Goal: Entertainment & Leisure: Consume media (video, audio)

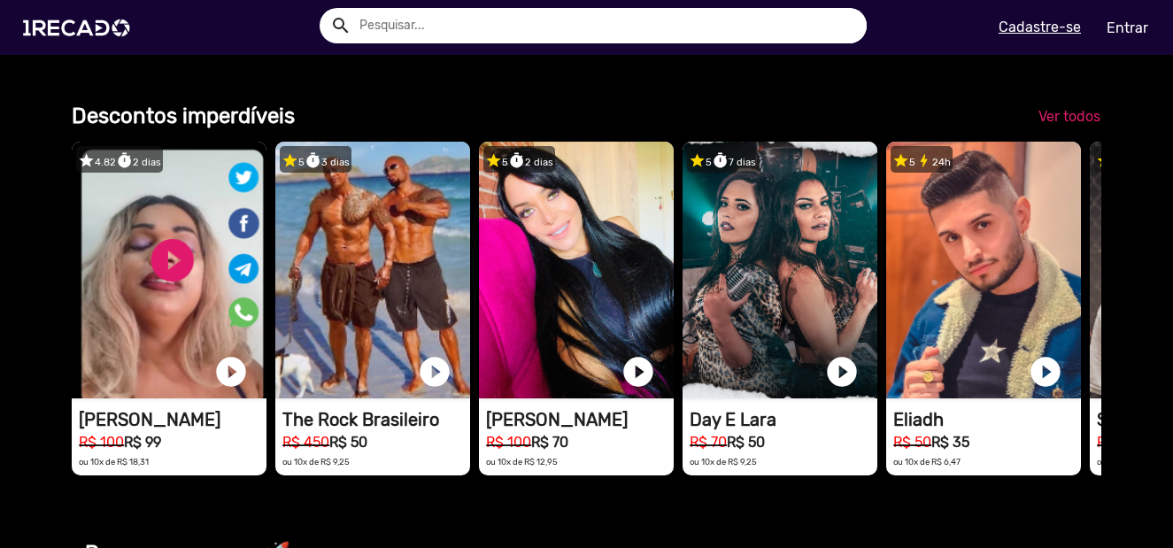
scroll to position [1328, 0]
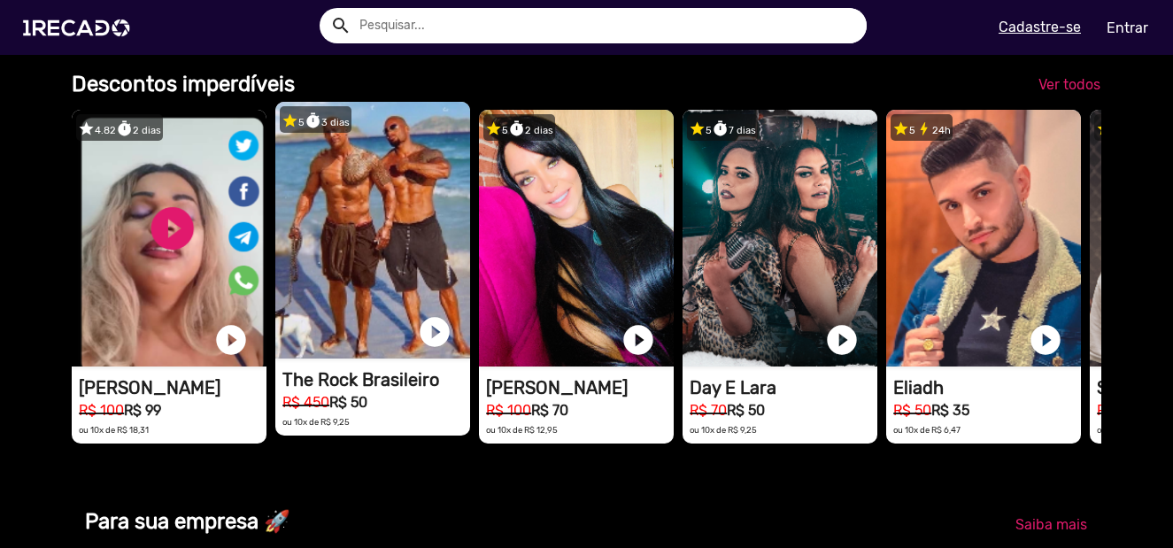
click at [413, 390] on h1 "The Rock Brasileiro" at bounding box center [376, 379] width 188 height 21
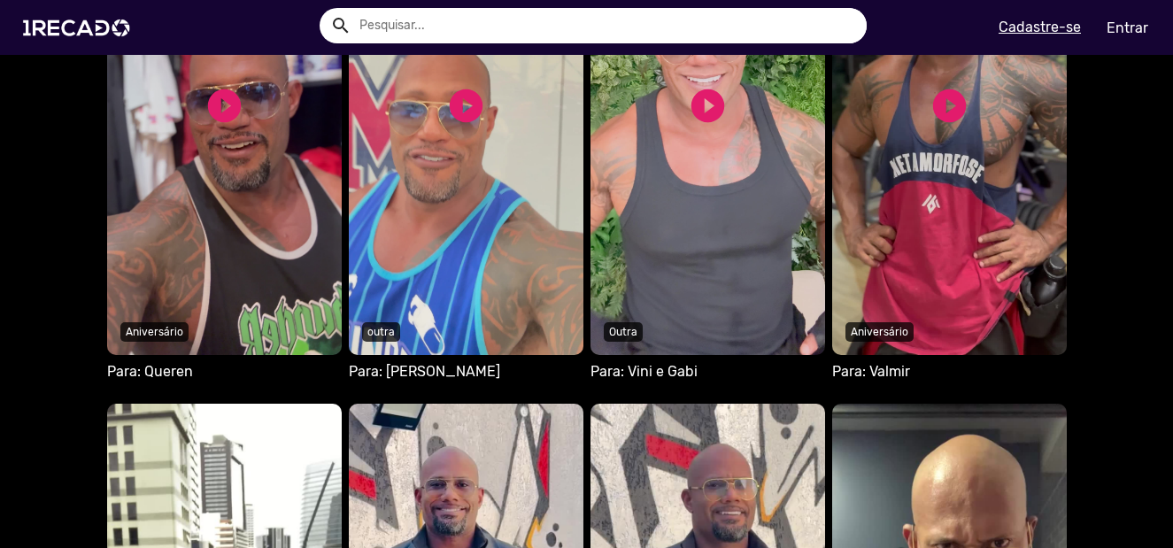
scroll to position [1151, 0]
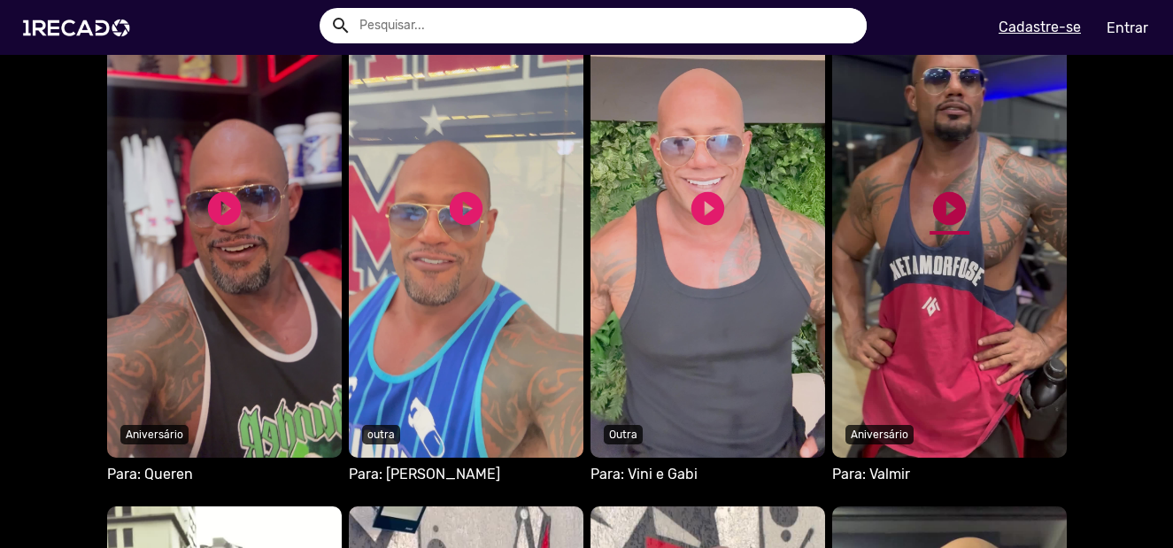
click at [952, 198] on link "play_circle_filled" at bounding box center [949, 209] width 40 height 40
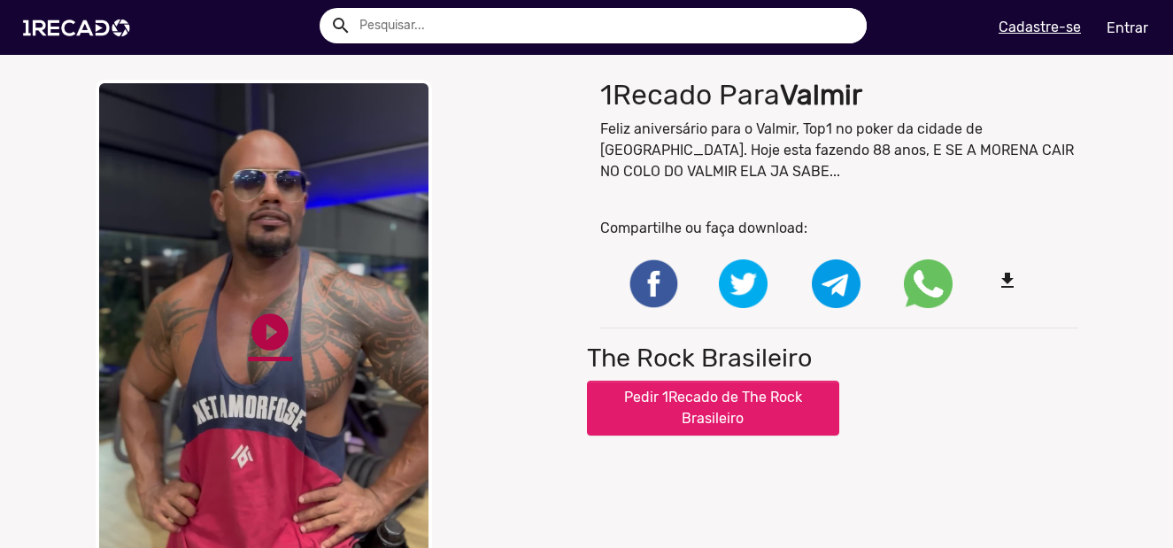
click at [268, 324] on link "play_circle_filled" at bounding box center [270, 332] width 44 height 44
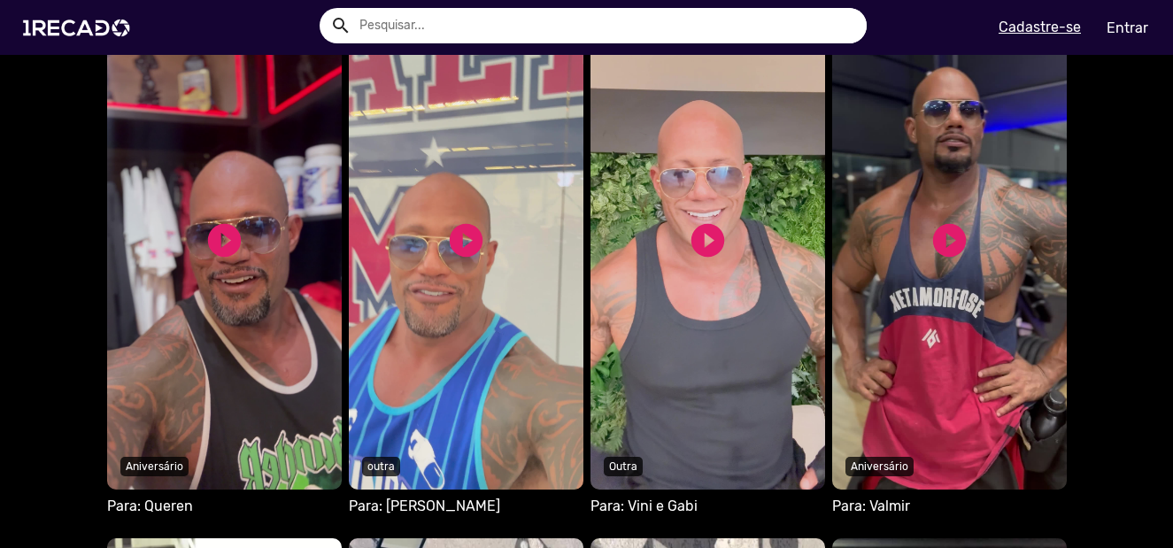
scroll to position [1151, 0]
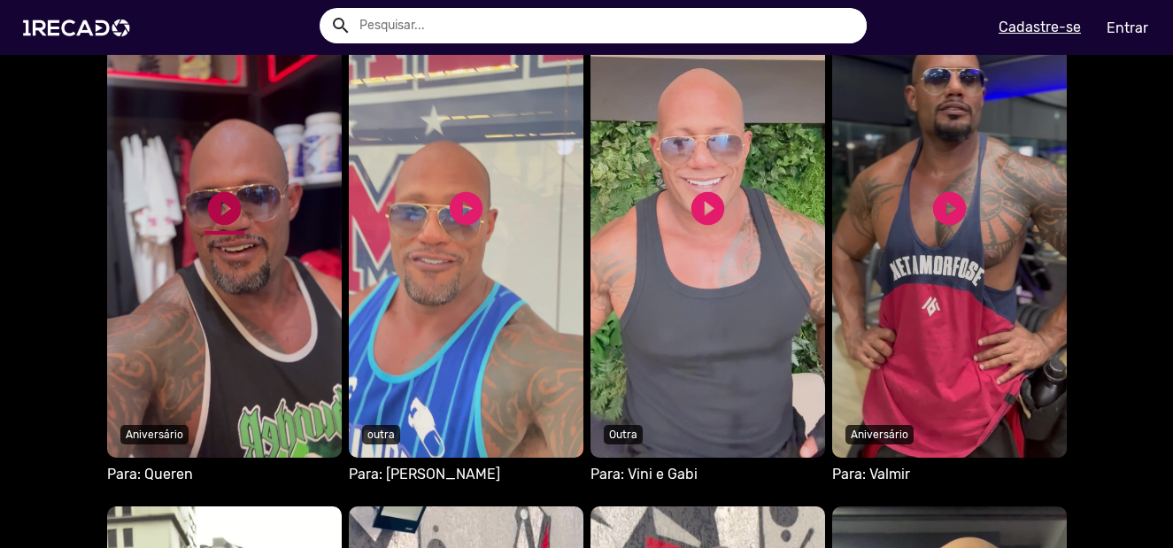
click at [221, 196] on link "play_circle_filled" at bounding box center [224, 209] width 40 height 40
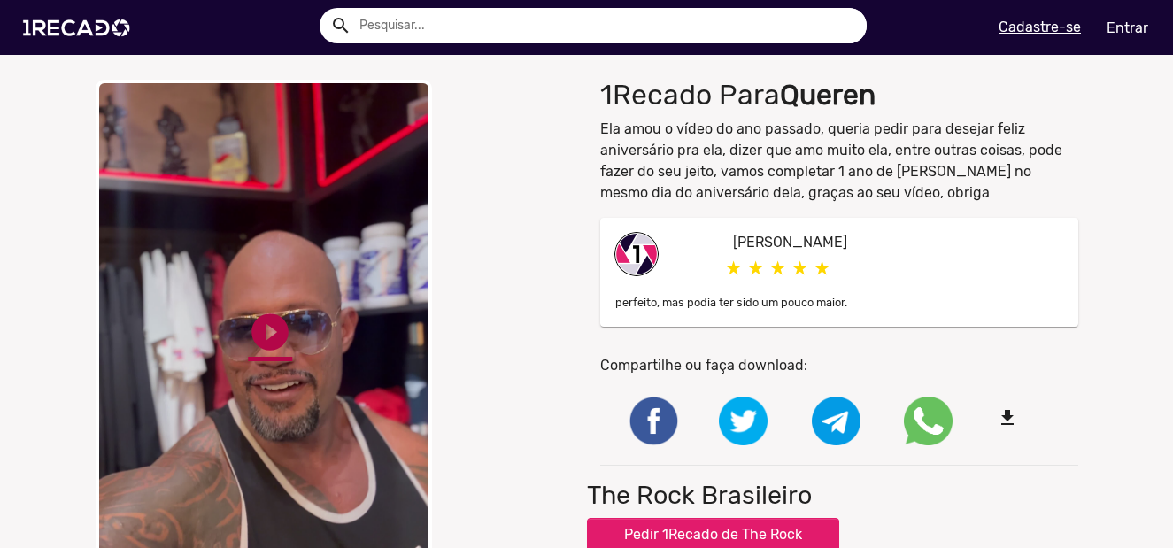
click at [270, 339] on link "play_circle_filled" at bounding box center [270, 332] width 44 height 44
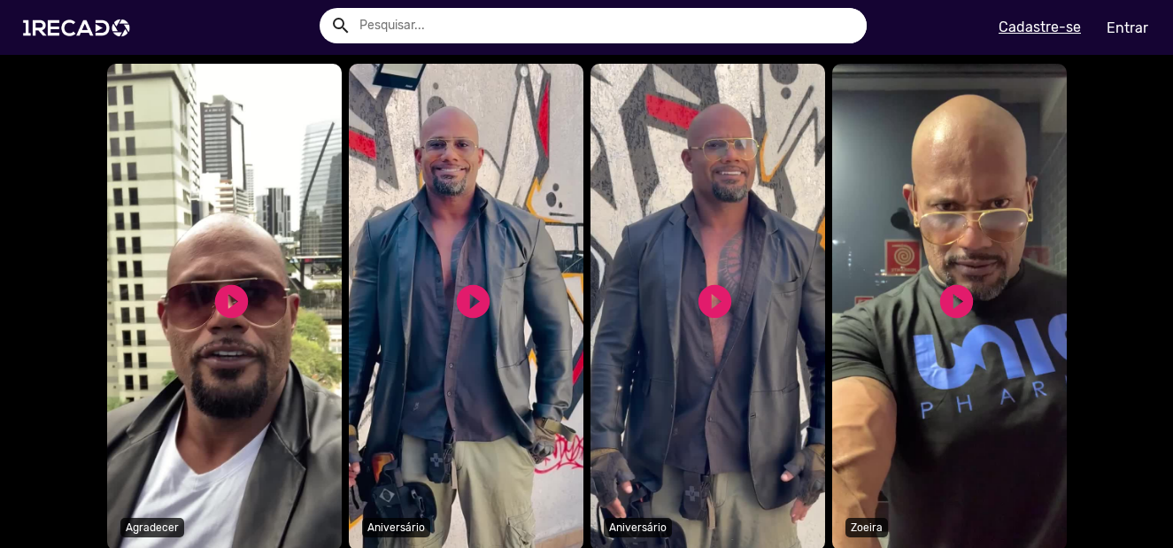
scroll to position [1682, 0]
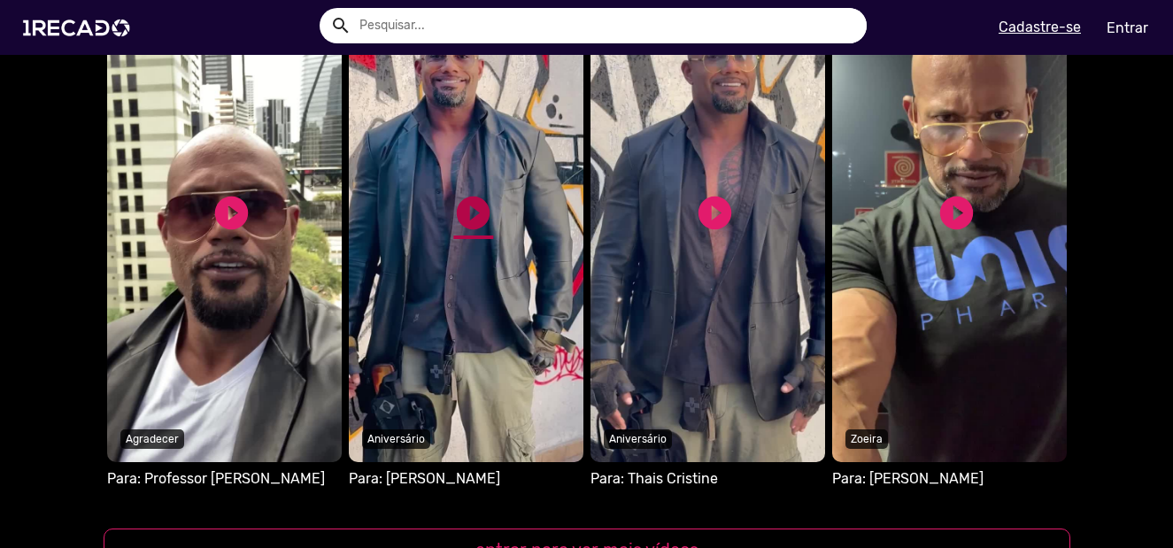
click at [467, 213] on link "play_circle_filled" at bounding box center [473, 213] width 40 height 40
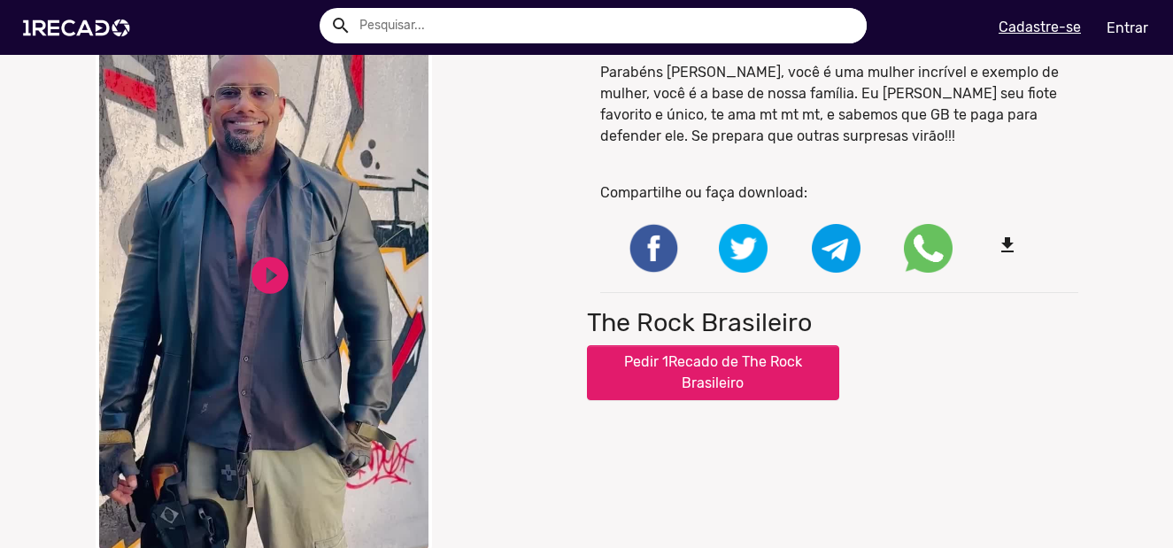
scroll to position [89, 0]
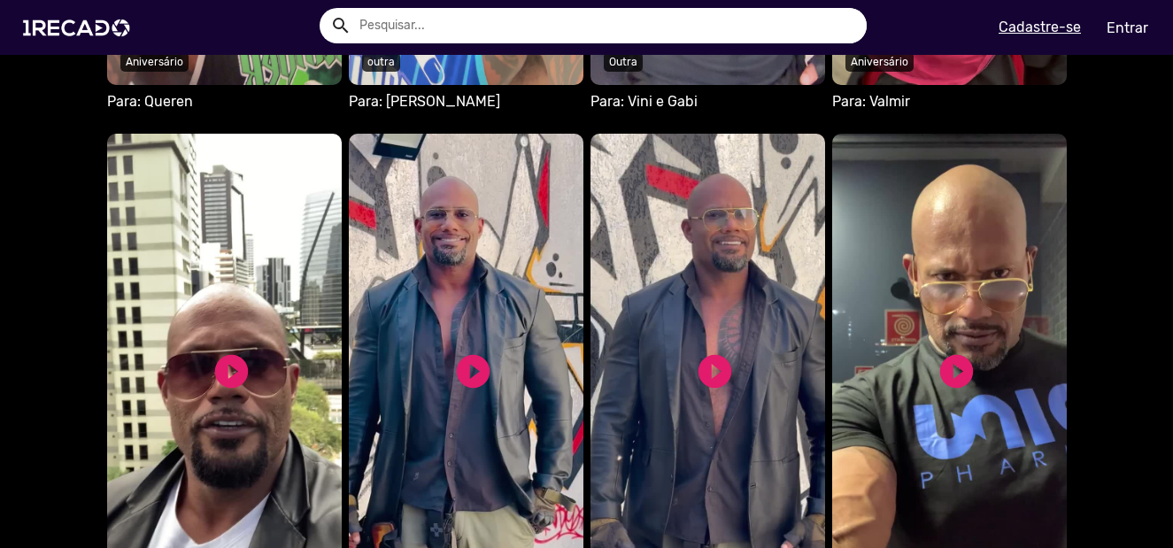
scroll to position [1682, 0]
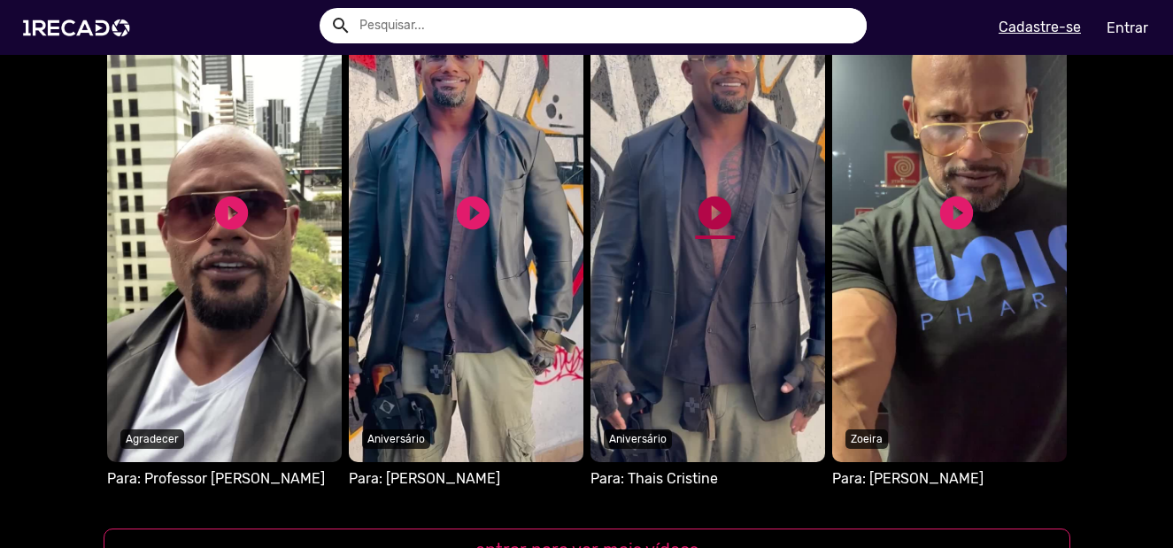
click at [705, 204] on link "play_circle_filled" at bounding box center [715, 213] width 40 height 40
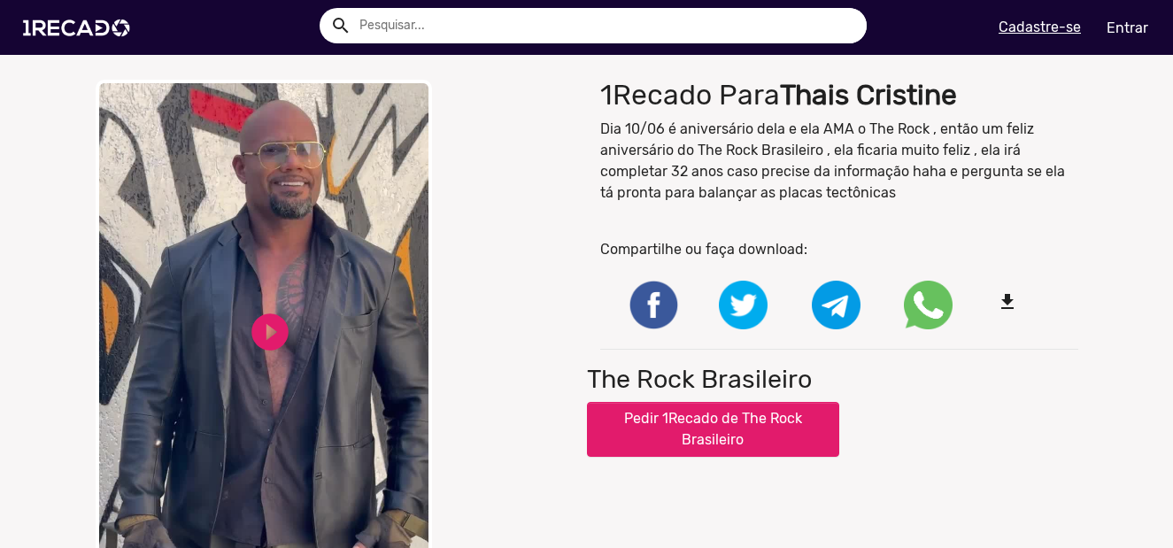
click at [262, 275] on video "Your browser does not support HTML5 video." at bounding box center [264, 345] width 336 height 531
click at [192, 238] on video "Your browser does not support HTML5 video." at bounding box center [264, 345] width 336 height 531
click at [235, 231] on video "Your browser does not support HTML5 video." at bounding box center [264, 345] width 336 height 531
click at [251, 222] on video "Your browser does not support HTML5 video." at bounding box center [264, 345] width 336 height 531
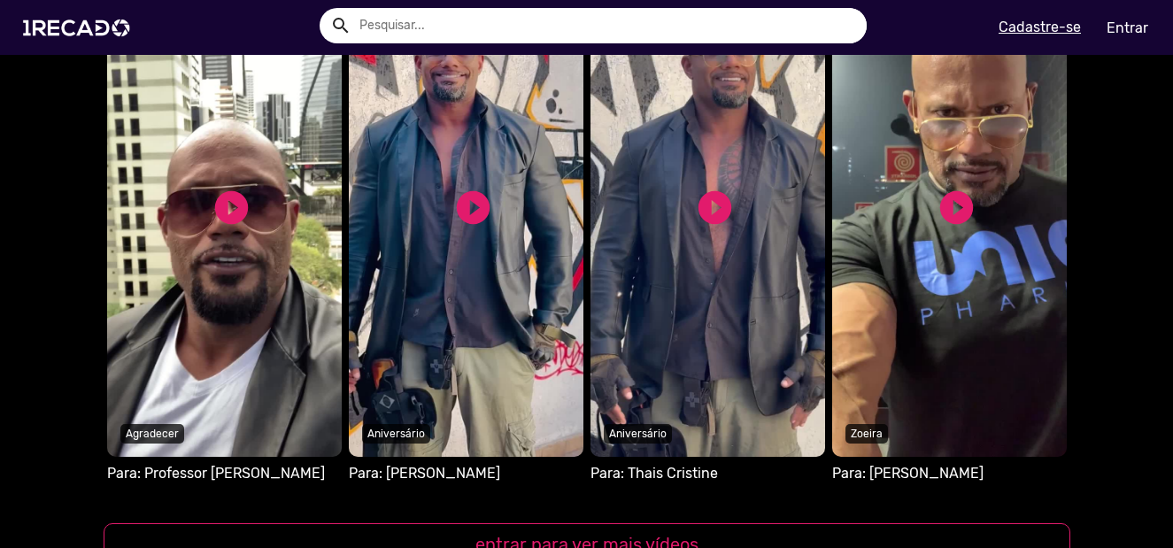
scroll to position [1682, 0]
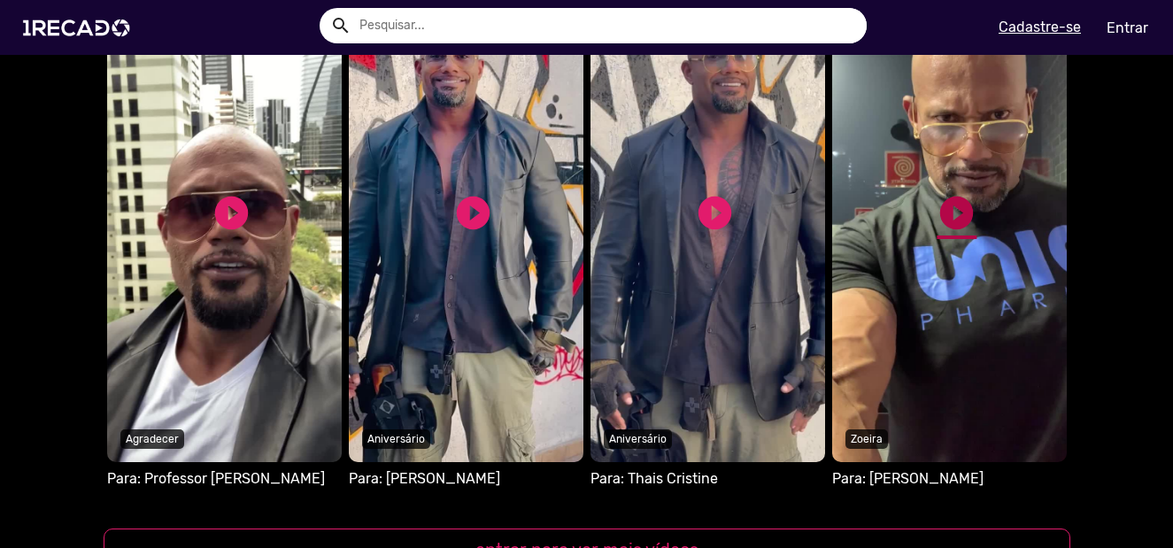
click at [956, 217] on link "play_circle_filled" at bounding box center [957, 213] width 40 height 40
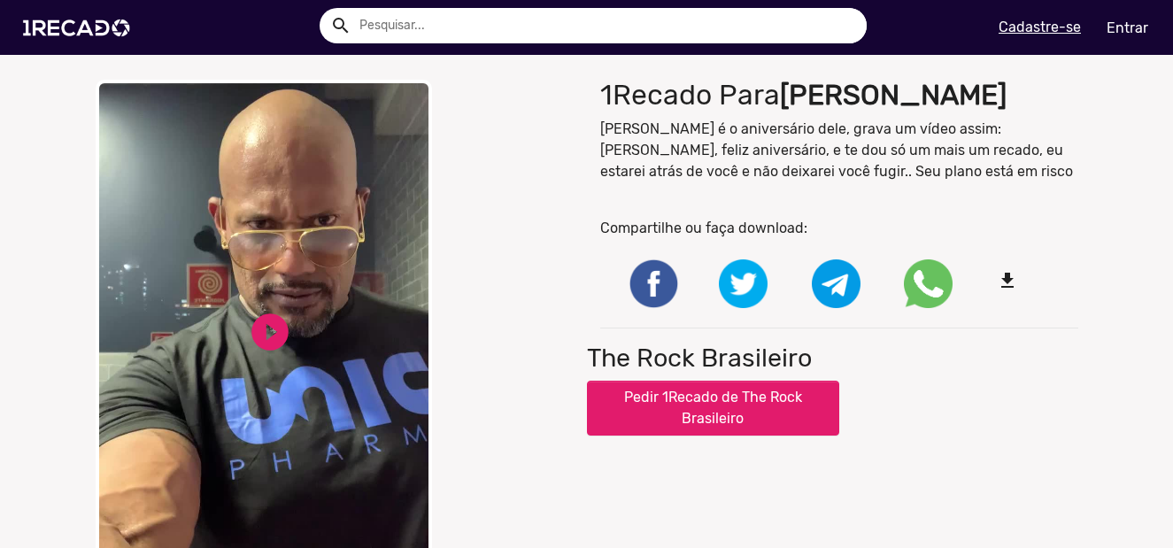
click at [280, 307] on div "play_circle_filled" at bounding box center [270, 332] width 44 height 58
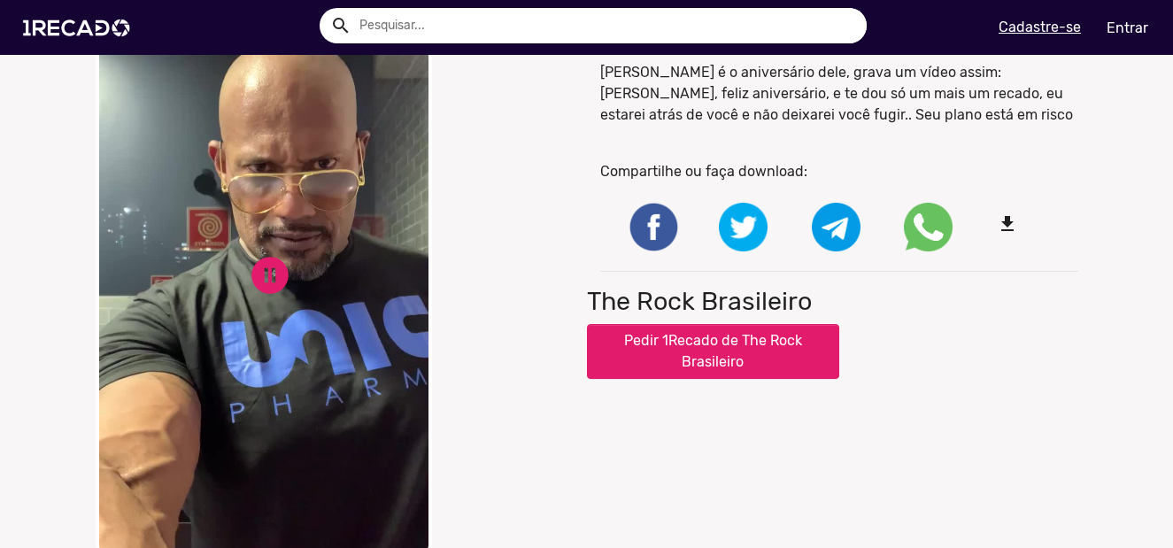
scroll to position [89, 0]
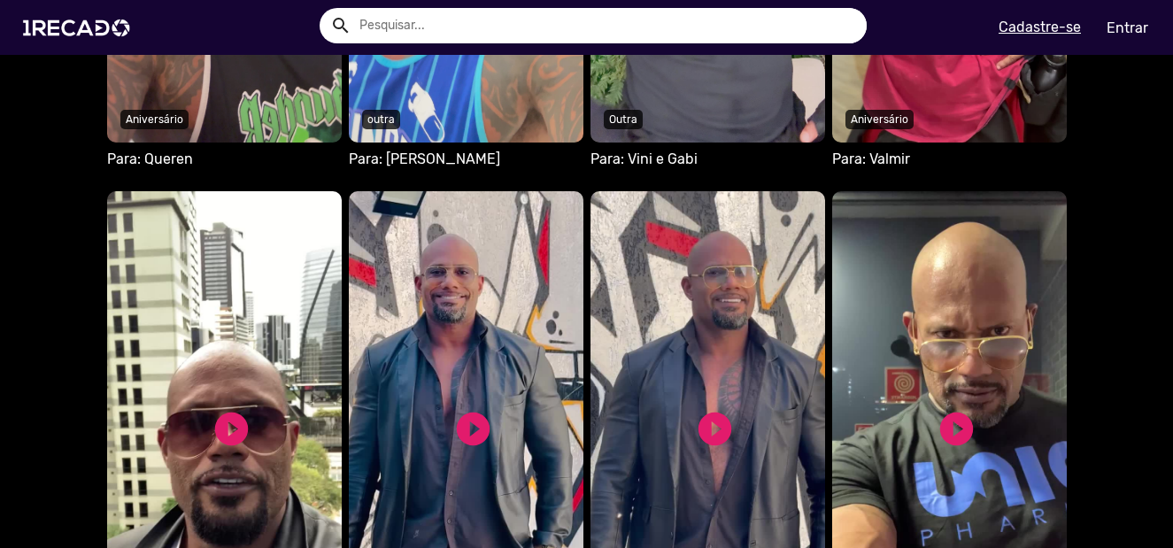
scroll to position [1593, 0]
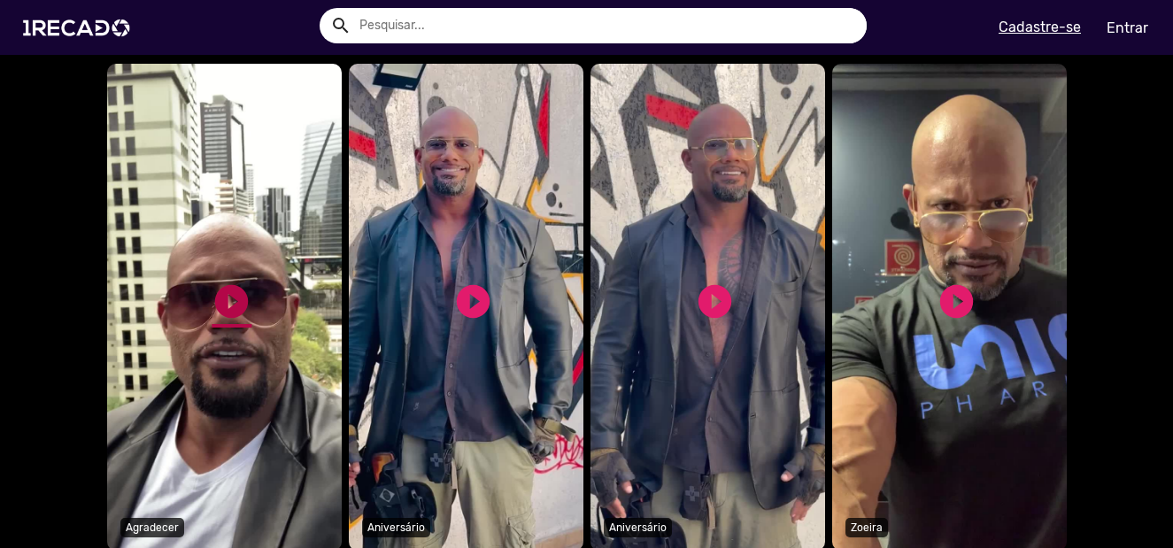
click at [224, 300] on link "play_circle_filled" at bounding box center [232, 301] width 40 height 40
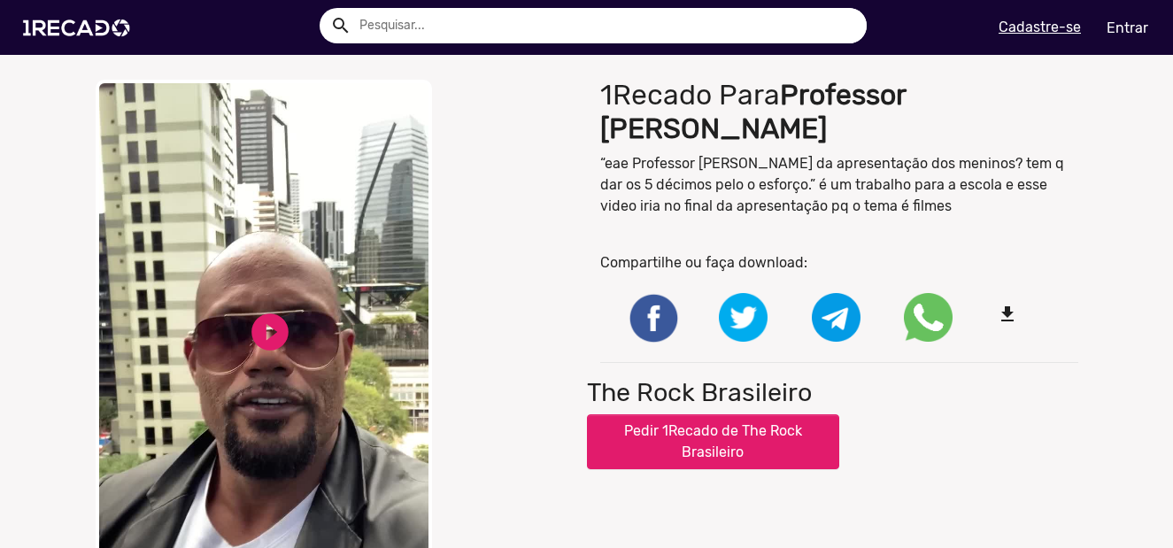
click at [235, 289] on video "Your browser does not support HTML5 video." at bounding box center [264, 345] width 336 height 531
click at [235, 294] on video "Your browser does not support HTML5 video." at bounding box center [264, 345] width 336 height 531
click at [225, 289] on video "Your browser does not support HTML5 video." at bounding box center [264, 345] width 336 height 531
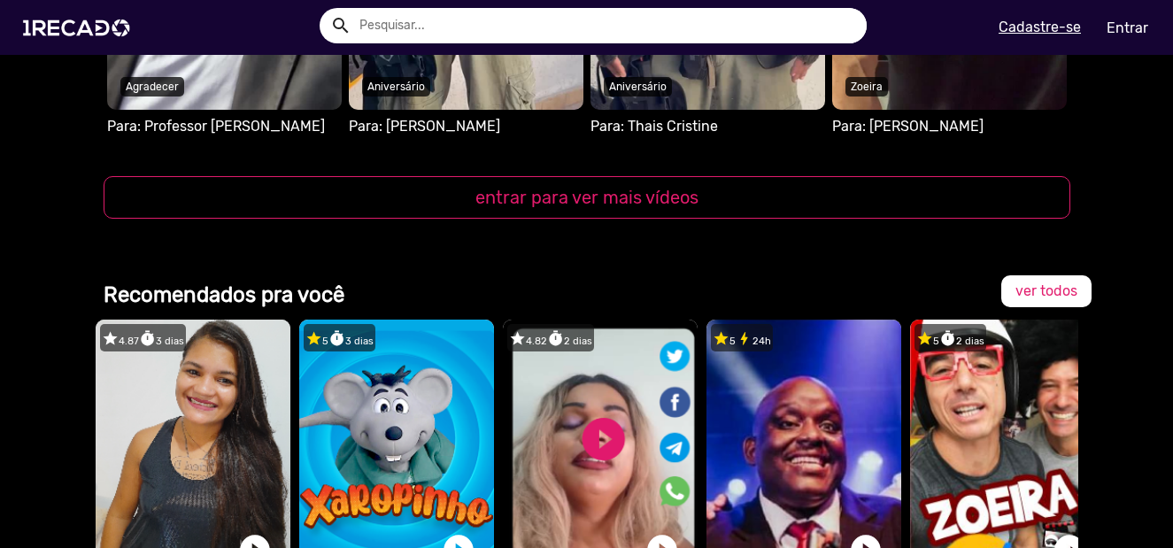
scroll to position [2036, 0]
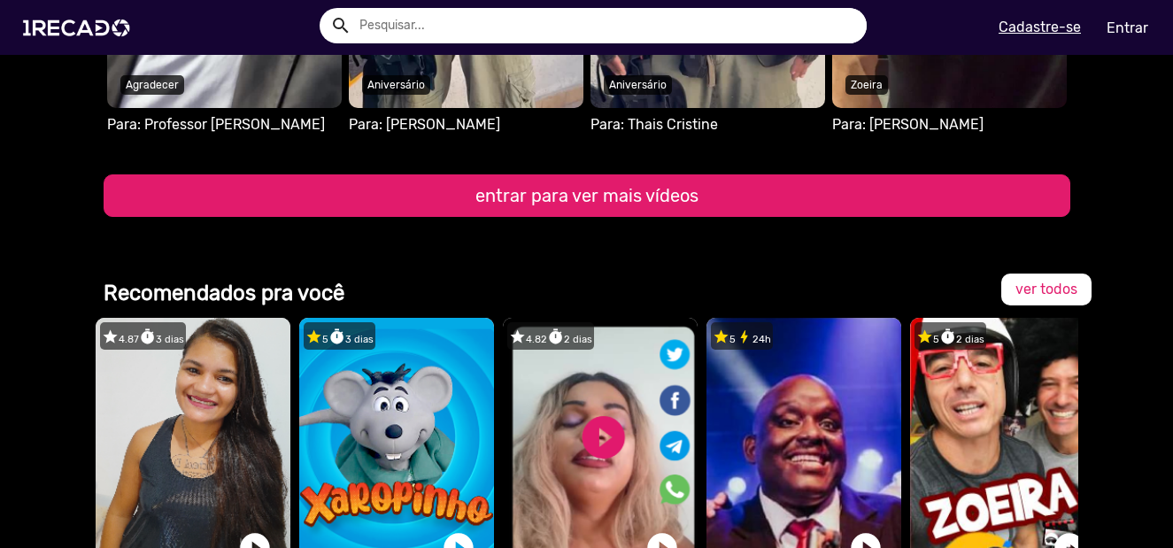
click at [562, 215] on button "entrar para ver mais vídeos" at bounding box center [587, 195] width 967 height 42
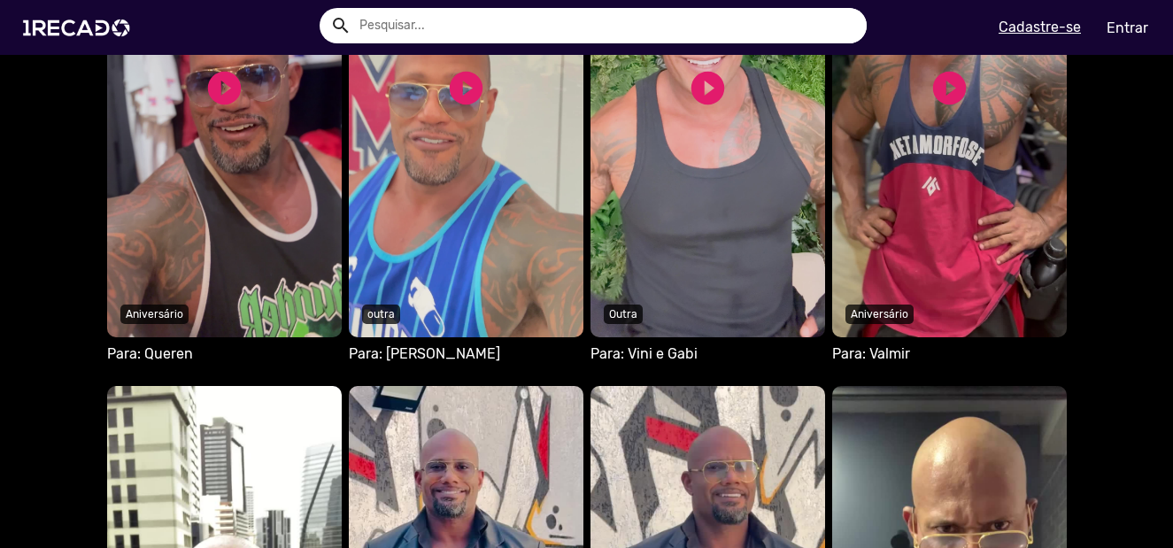
scroll to position [1239, 0]
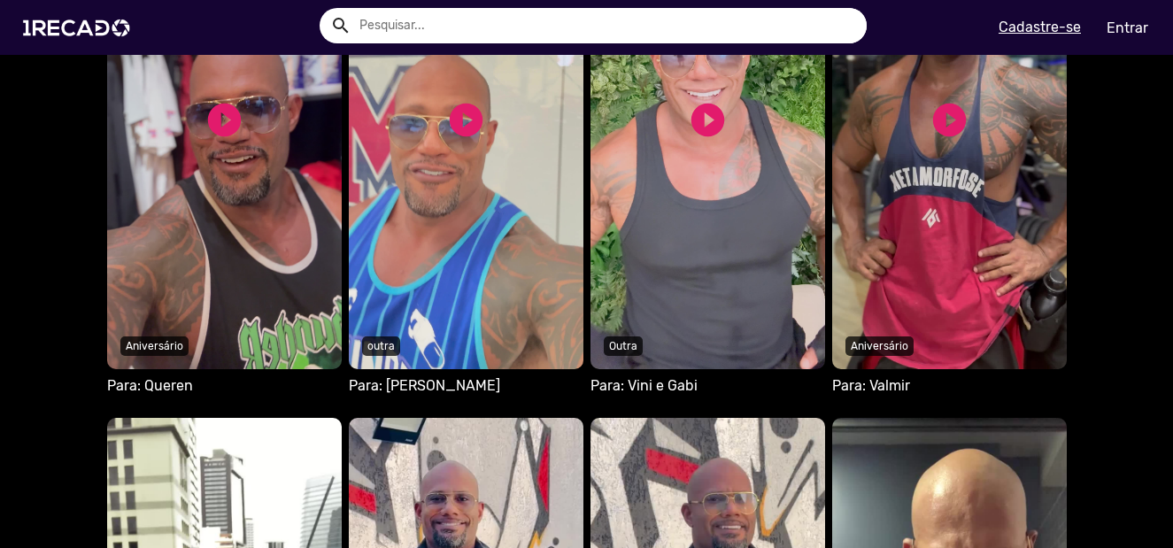
click at [415, 221] on video "Seu navegador não reproduz vídeo em HTML5" at bounding box center [466, 125] width 235 height 487
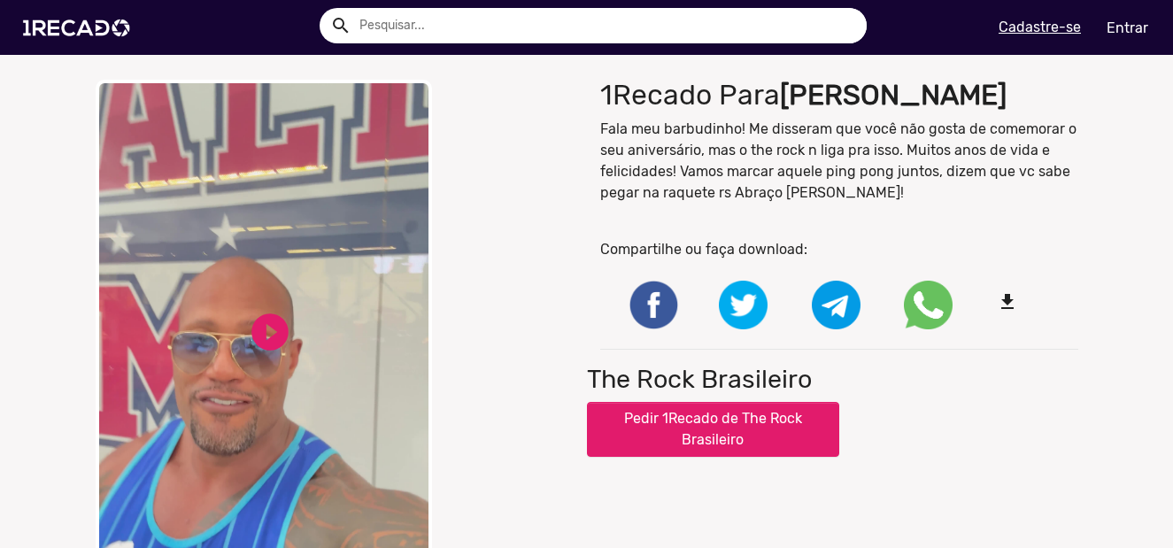
click at [212, 321] on video "Your browser does not support HTML5 video." at bounding box center [264, 345] width 336 height 531
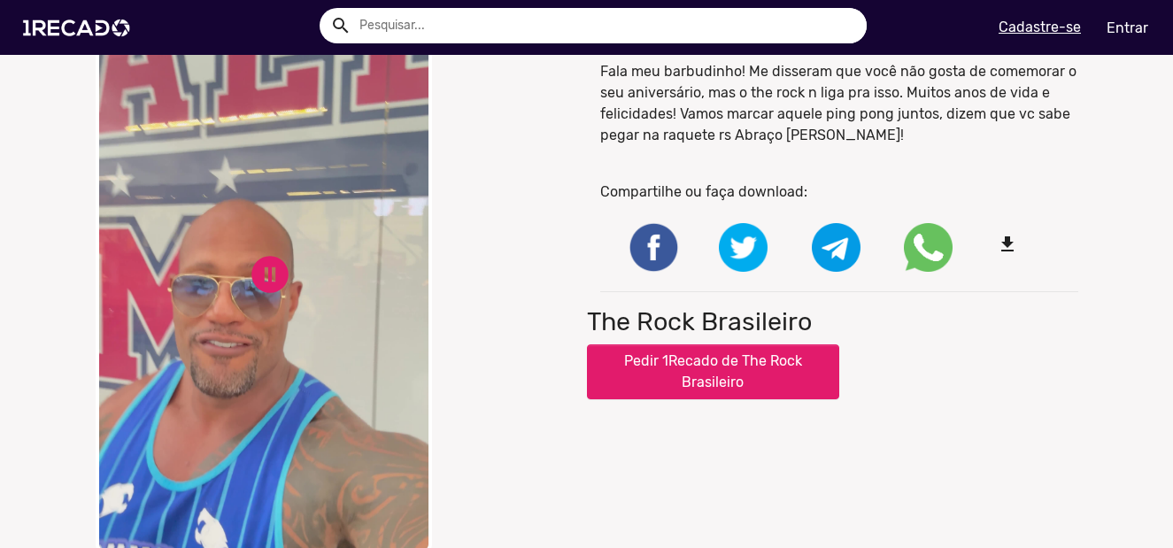
scroll to position [89, 0]
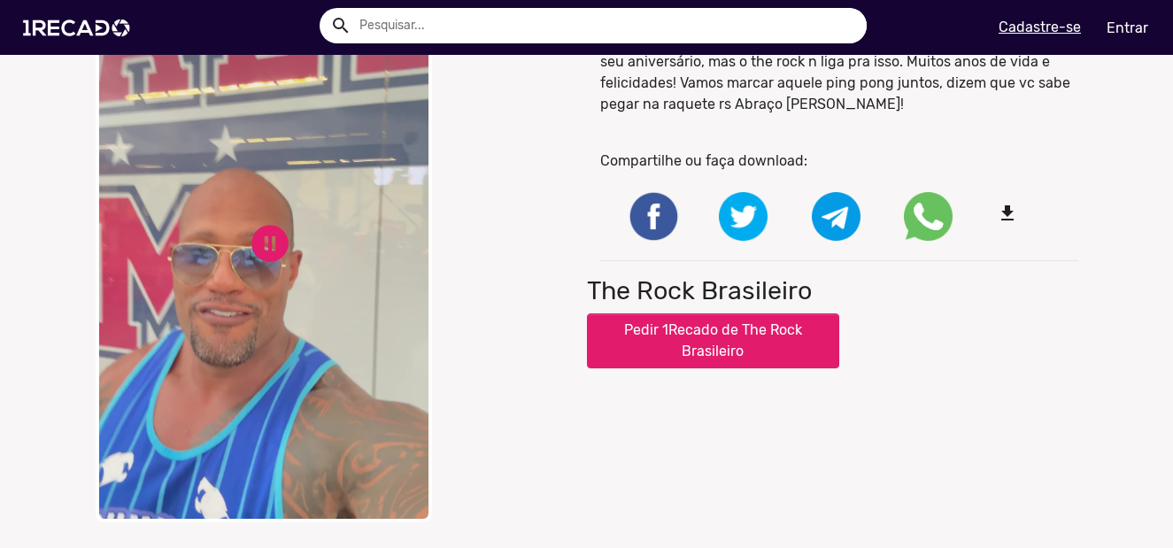
click at [274, 332] on video "Your browser does not support HTML5 video." at bounding box center [264, 256] width 336 height 531
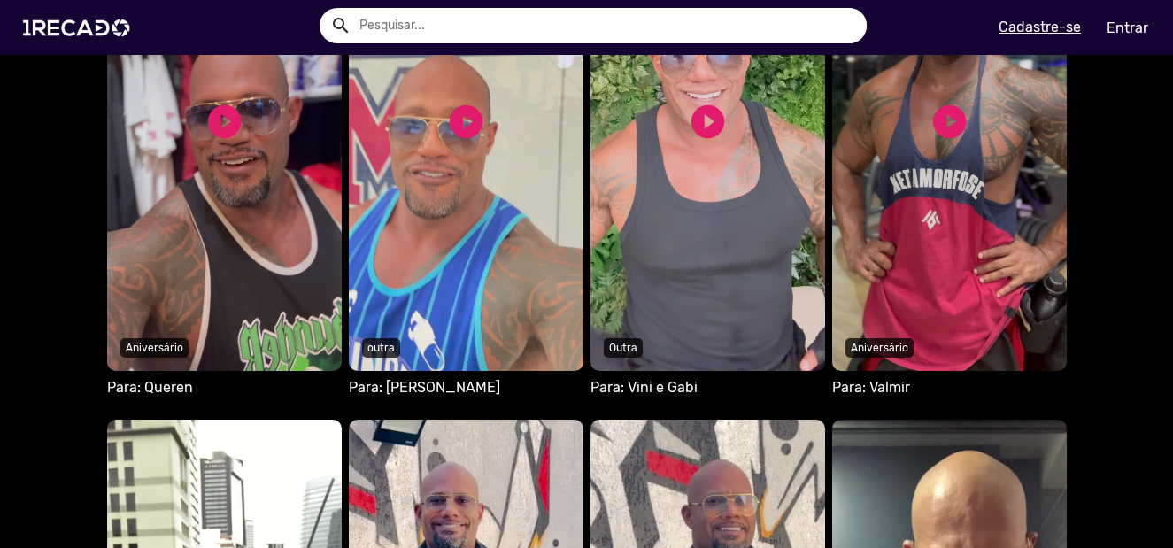
scroll to position [1239, 0]
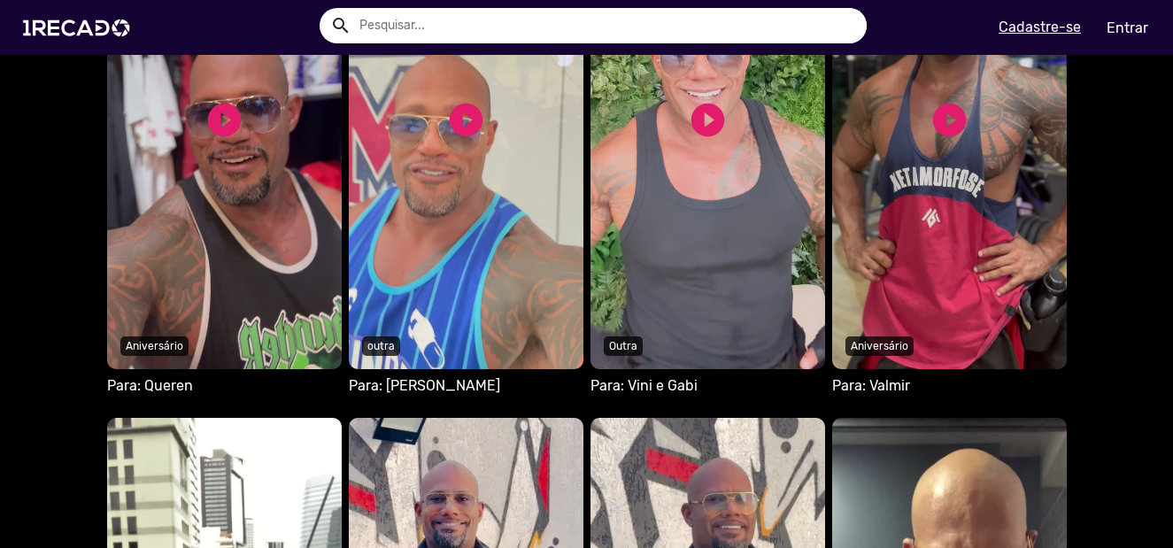
click at [644, 224] on video "Seu navegador não reproduz vídeo em HTML5" at bounding box center [707, 125] width 235 height 487
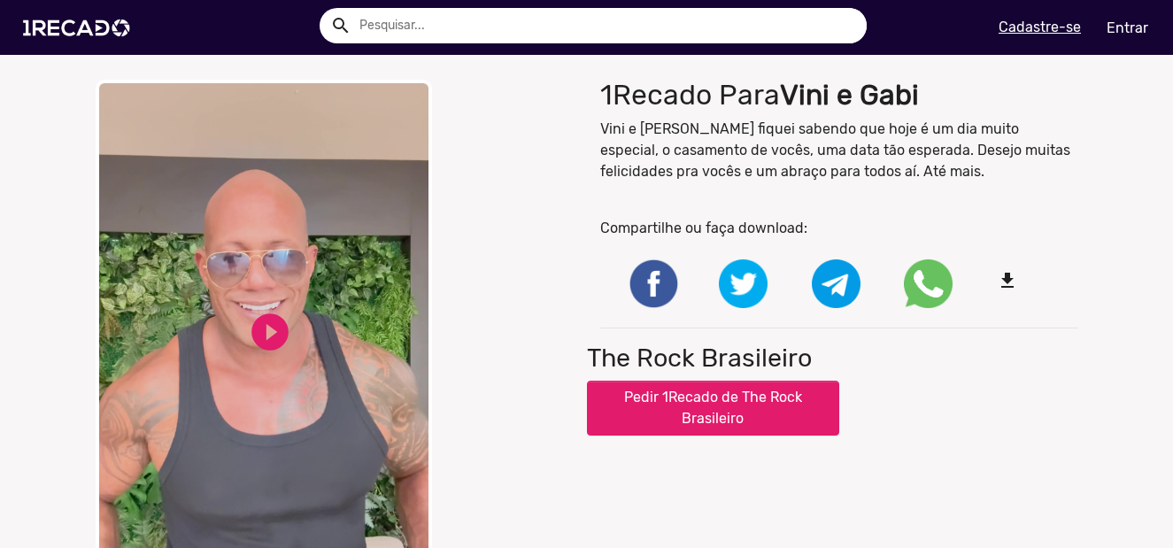
click at [235, 289] on video "Your browser does not support HTML5 video." at bounding box center [264, 345] width 336 height 531
click at [264, 313] on link "pause_circle" at bounding box center [270, 332] width 44 height 44
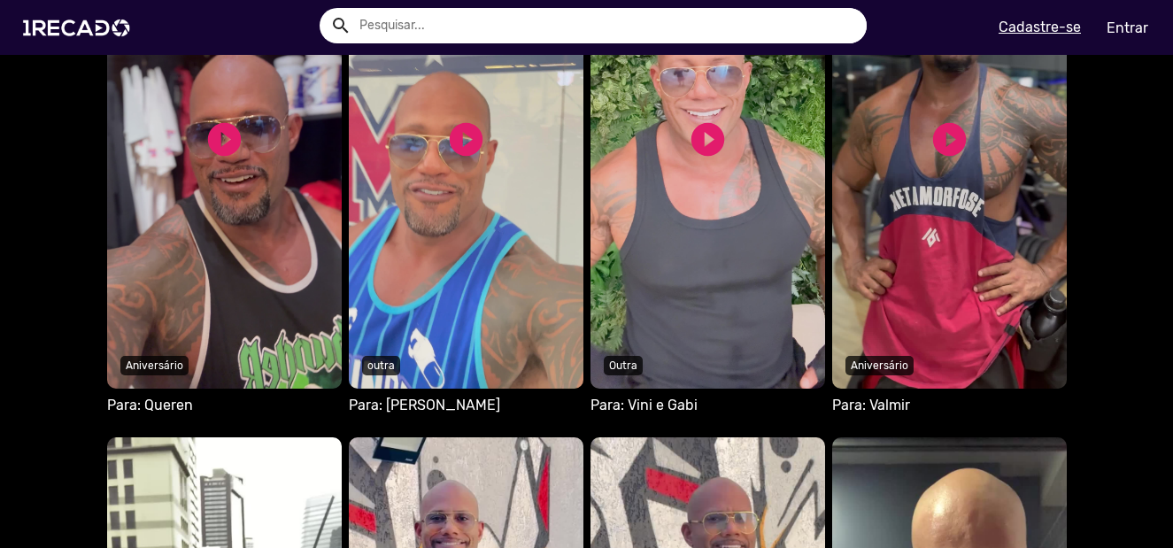
scroll to position [1328, 0]
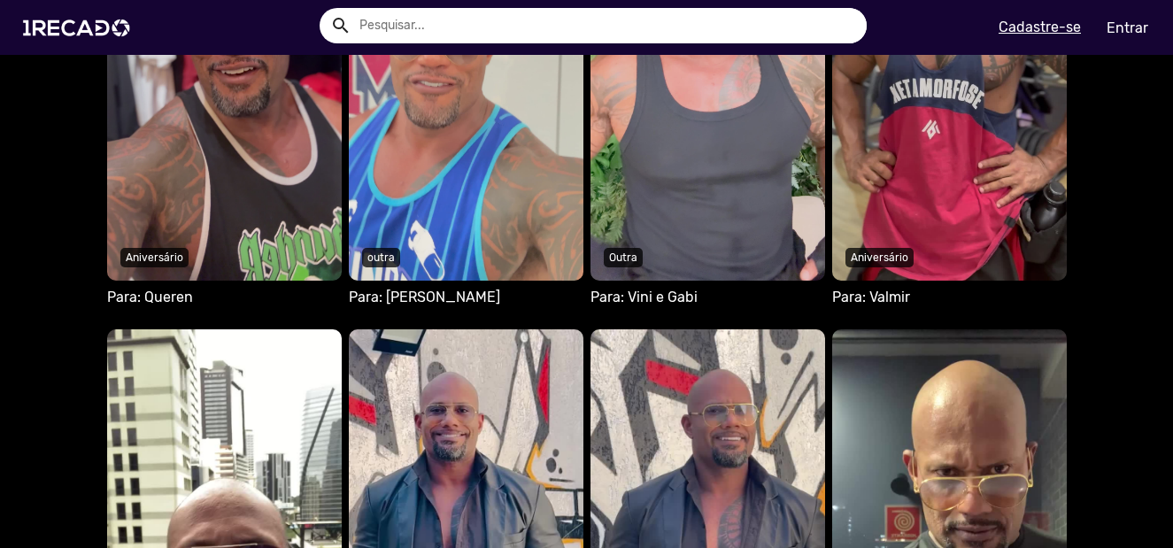
click at [686, 158] on video "Seu navegador não reproduz vídeo em HTML5" at bounding box center [707, 37] width 235 height 487
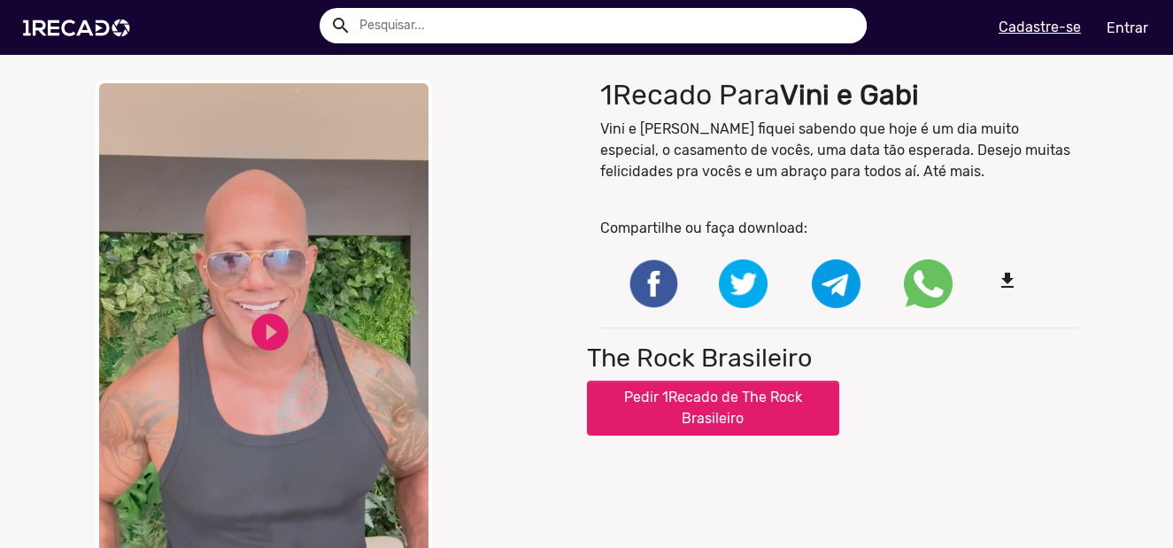
click at [183, 336] on video "Your browser does not support HTML5 video." at bounding box center [264, 345] width 336 height 531
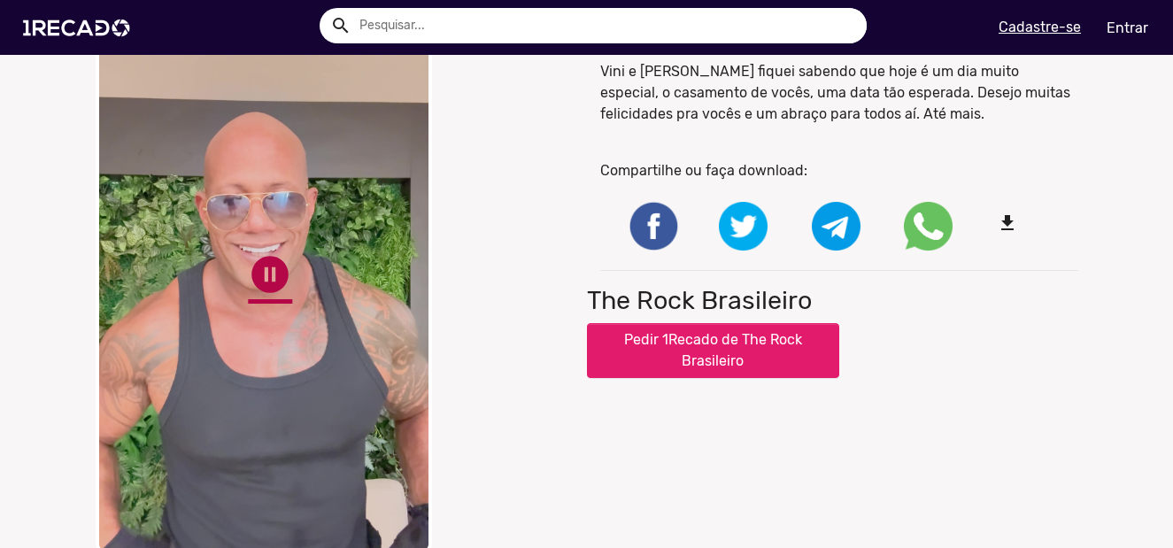
scroll to position [89, 0]
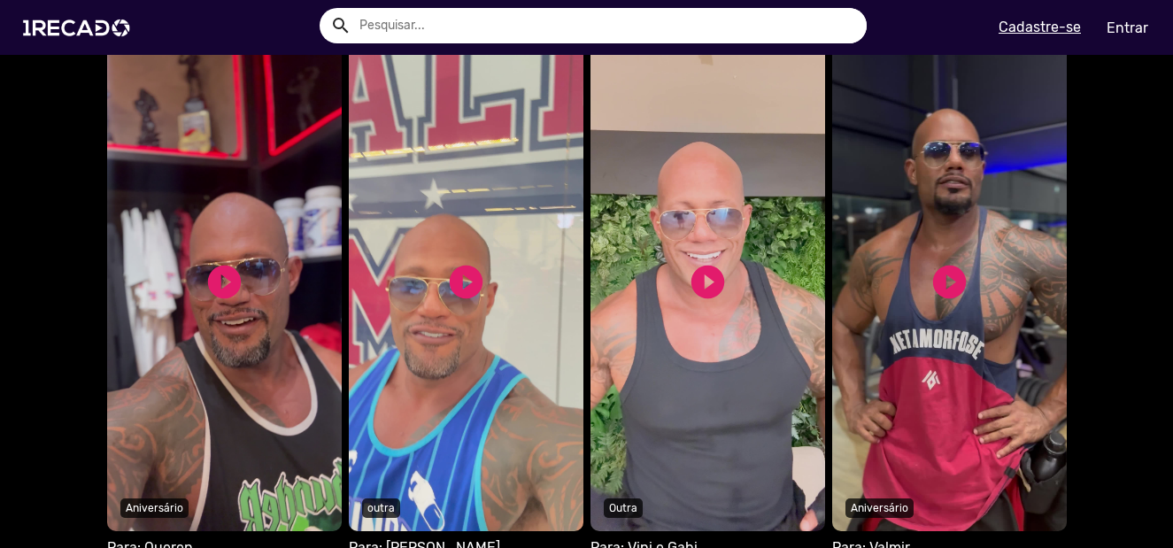
scroll to position [1239, 0]
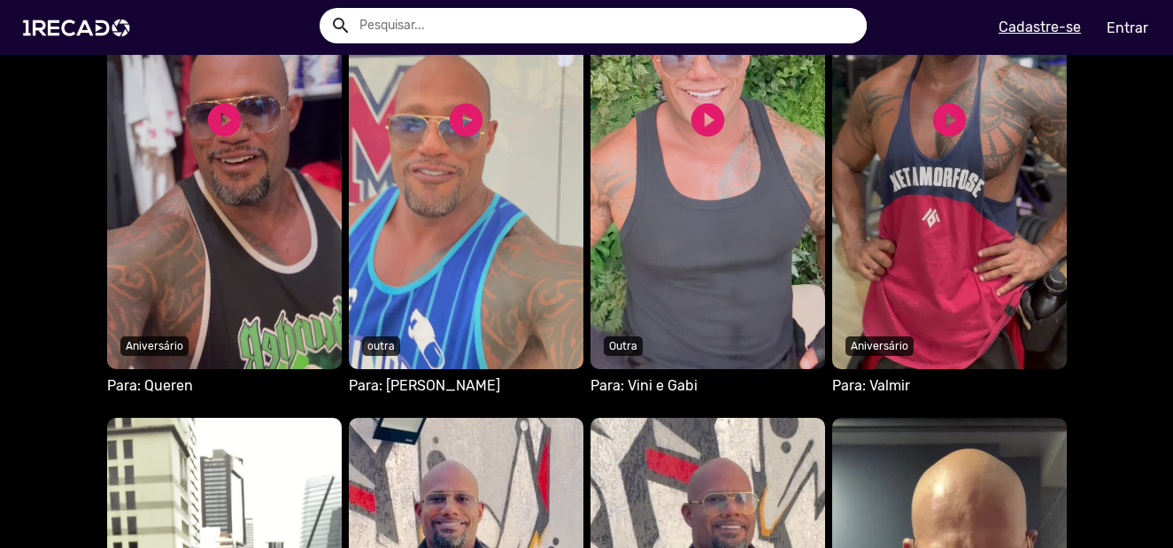
click at [232, 239] on video "Seu navegador não reproduz vídeo em HTML5" at bounding box center [224, 125] width 235 height 487
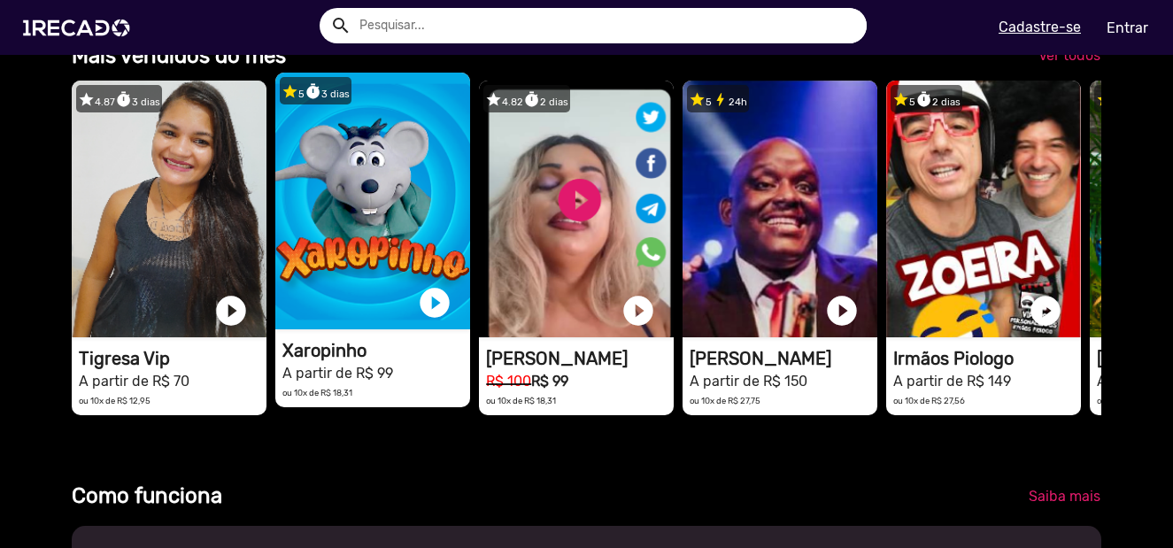
scroll to position [531, 0]
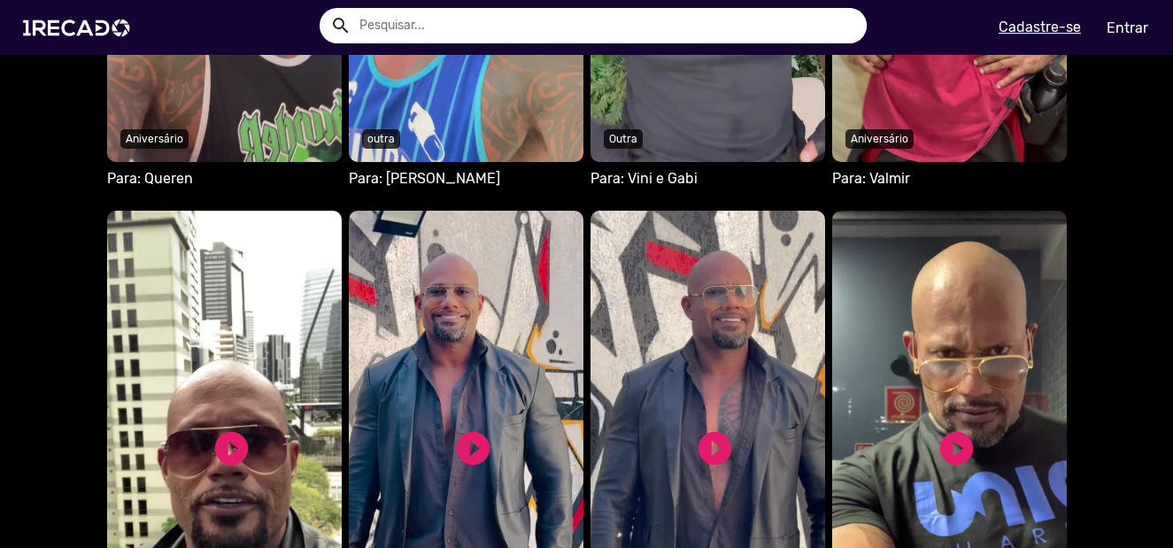
scroll to position [1593, 0]
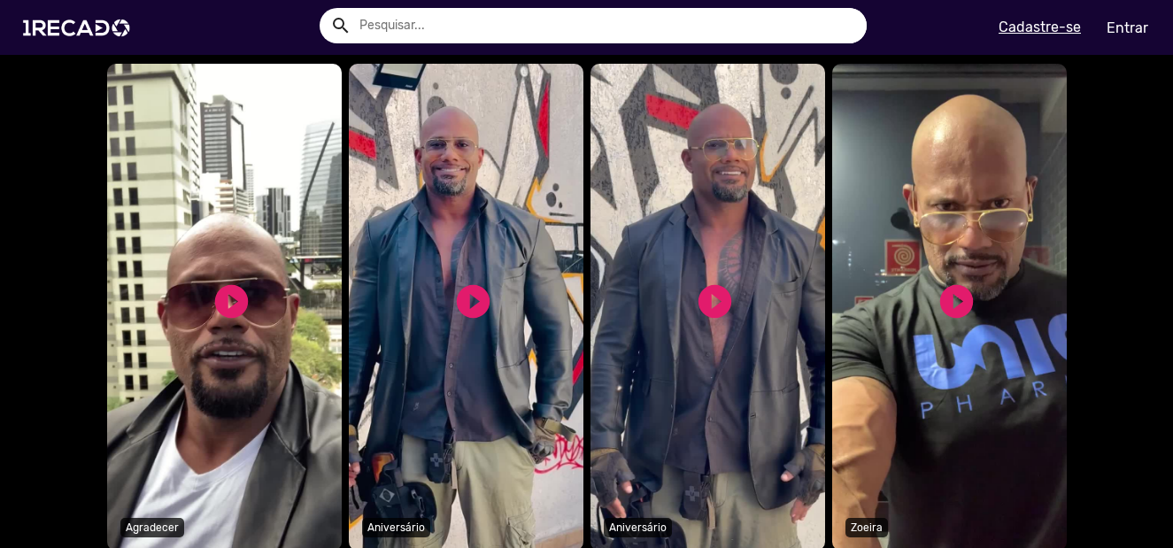
click at [892, 357] on video "S1RECADO vídeos dedicados para fãs e empresas" at bounding box center [949, 307] width 235 height 487
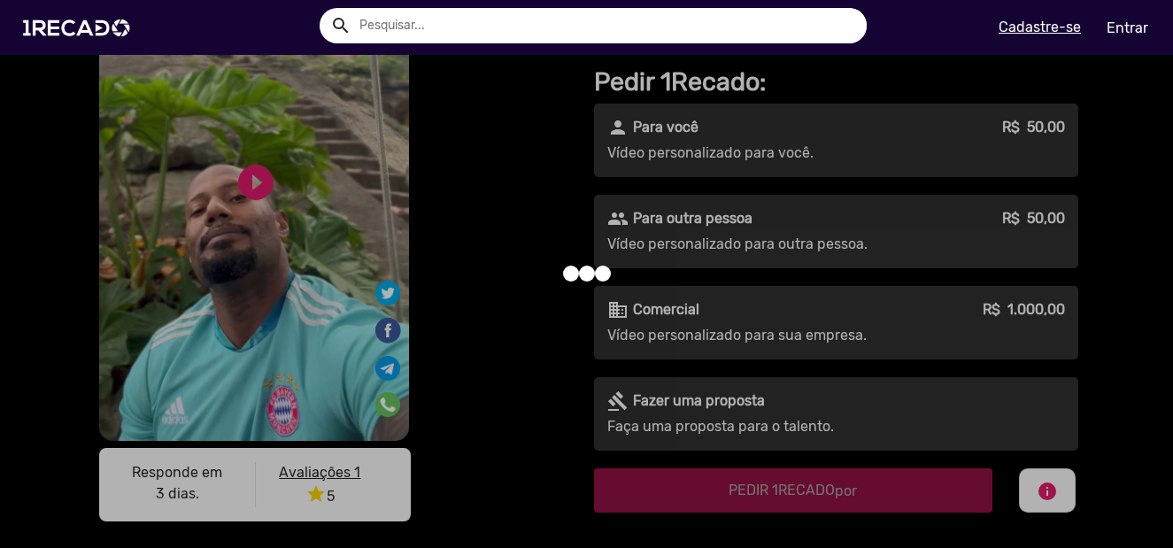
scroll to position [354, 0]
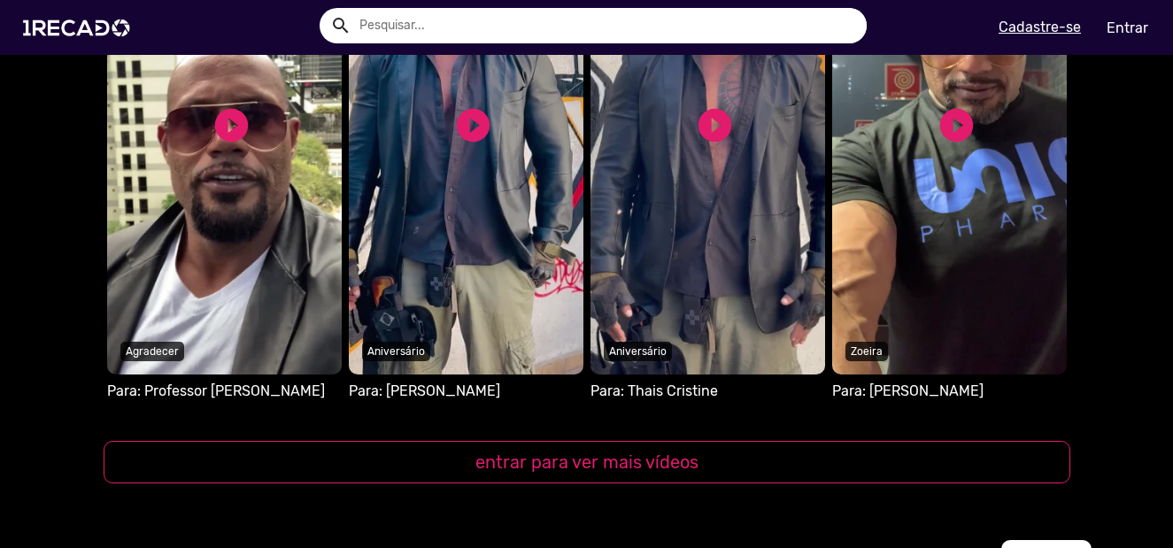
scroll to position [1770, 0]
click at [518, 199] on video "S1RECADO vídeos dedicados para fãs e empresas" at bounding box center [466, 130] width 235 height 487
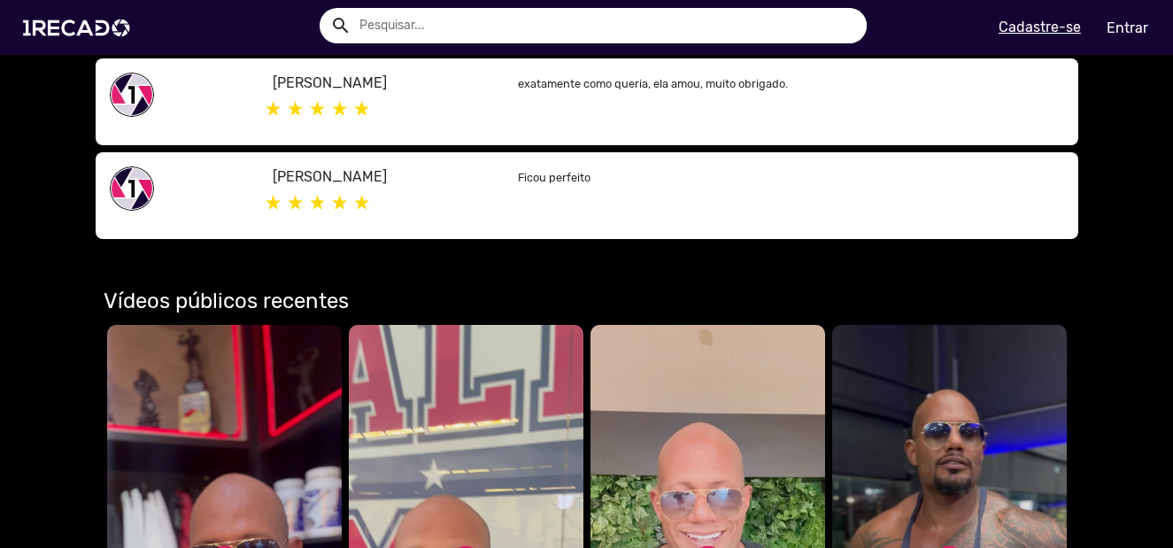
scroll to position [1239, 0]
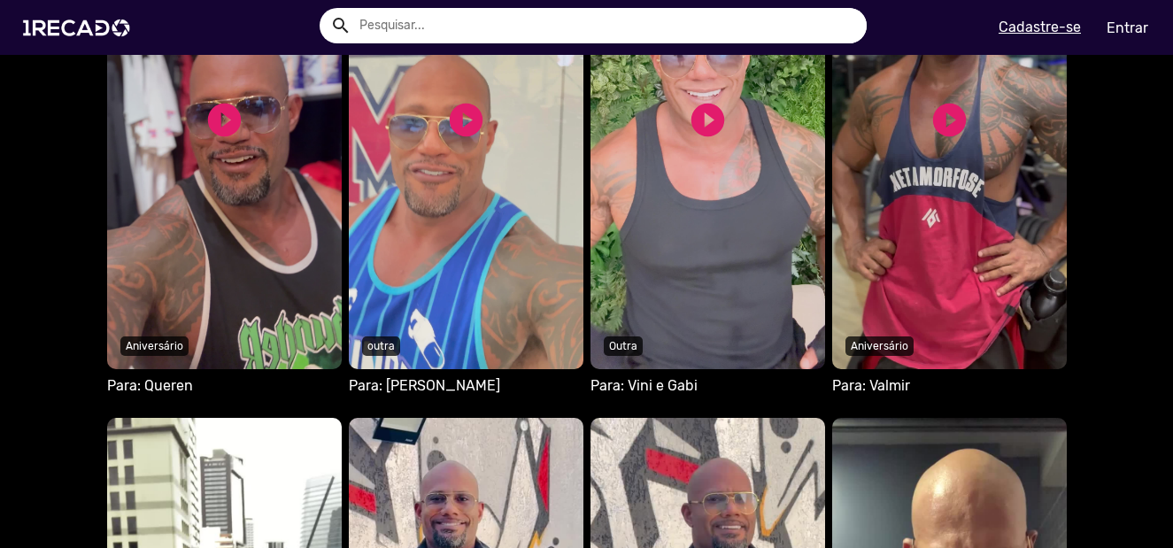
click at [984, 269] on video "Seu navegador não reproduz vídeo em HTML5" at bounding box center [949, 125] width 235 height 487
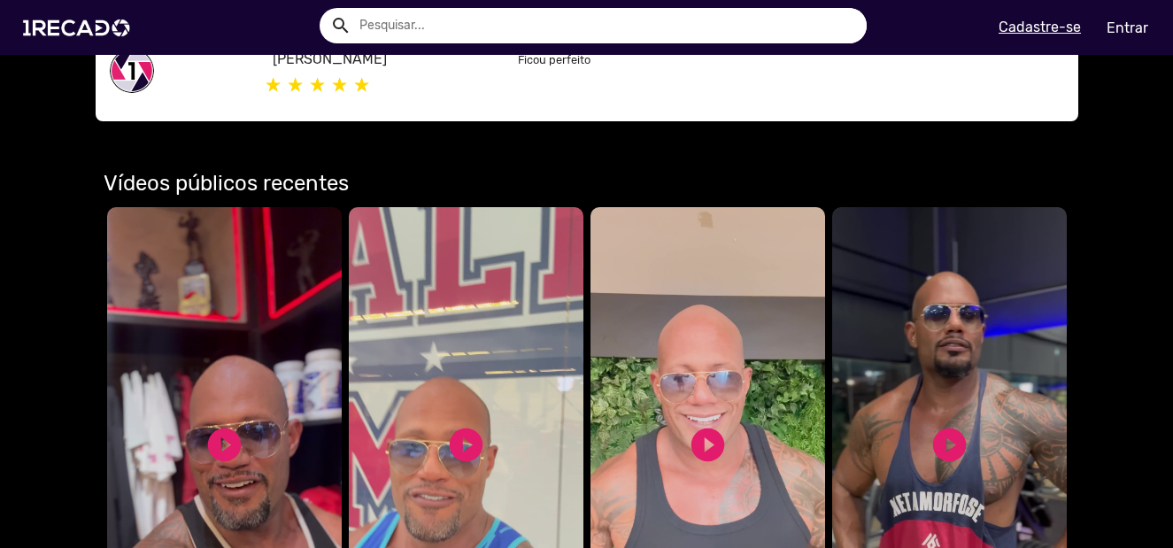
scroll to position [1239, 0]
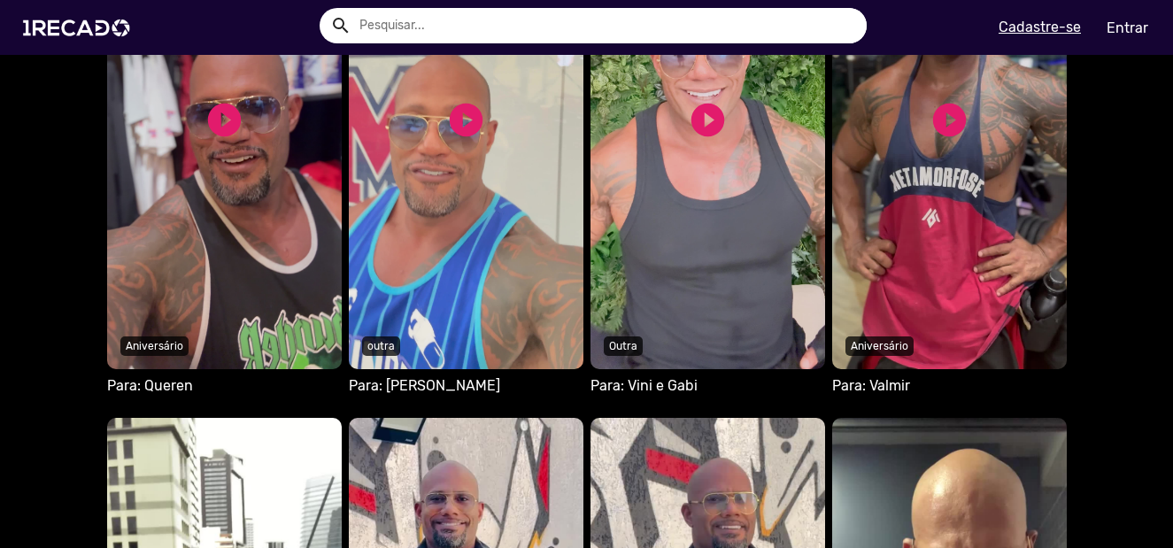
click at [700, 221] on video "Seu navegador não reproduz vídeo em HTML5" at bounding box center [707, 125] width 235 height 487
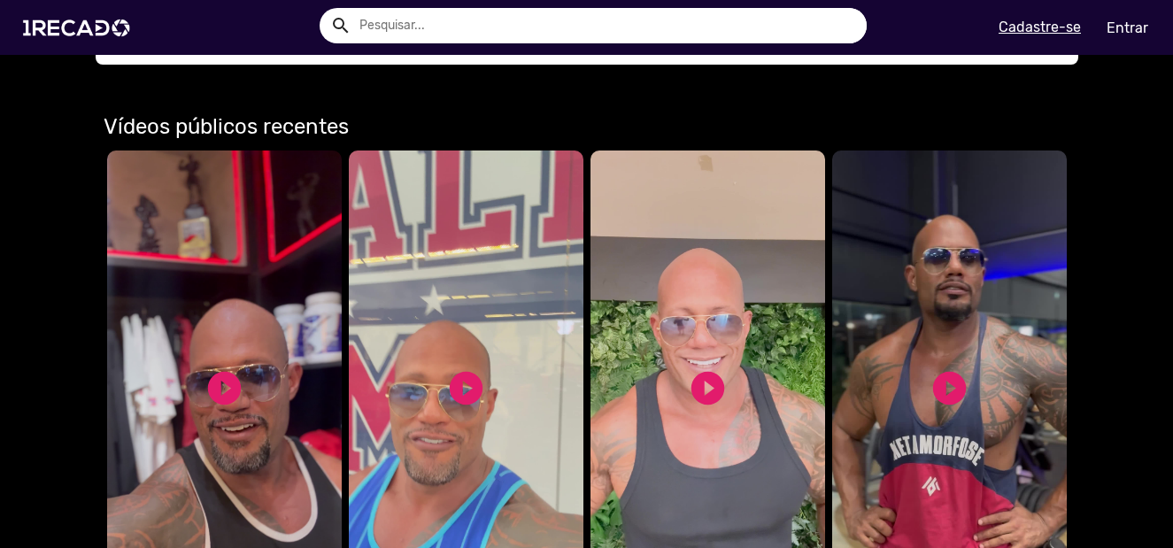
scroll to position [1151, 0]
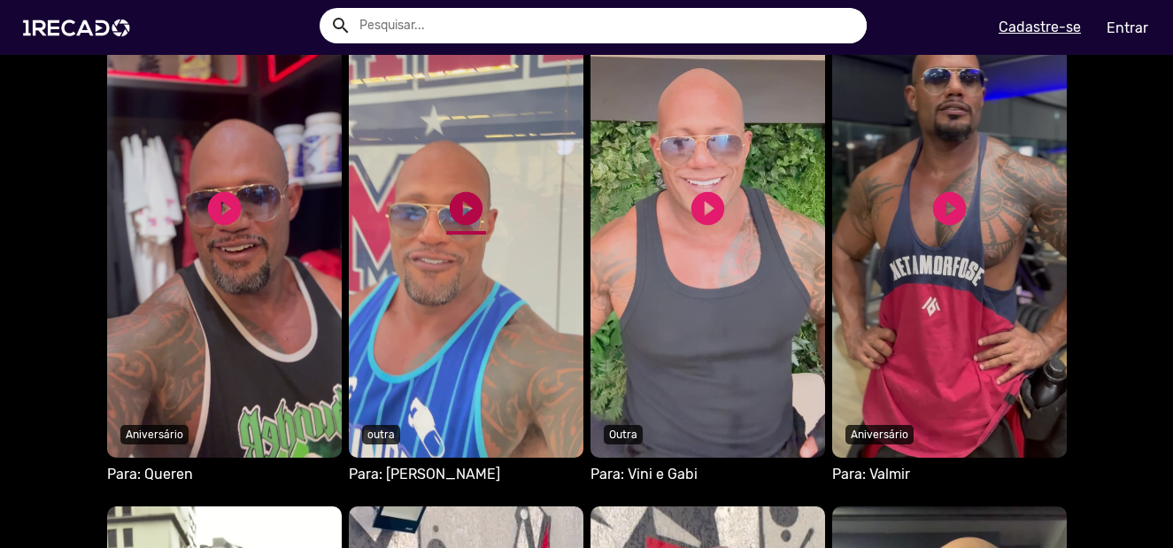
click at [477, 210] on link "play_circle_filled" at bounding box center [466, 209] width 40 height 40
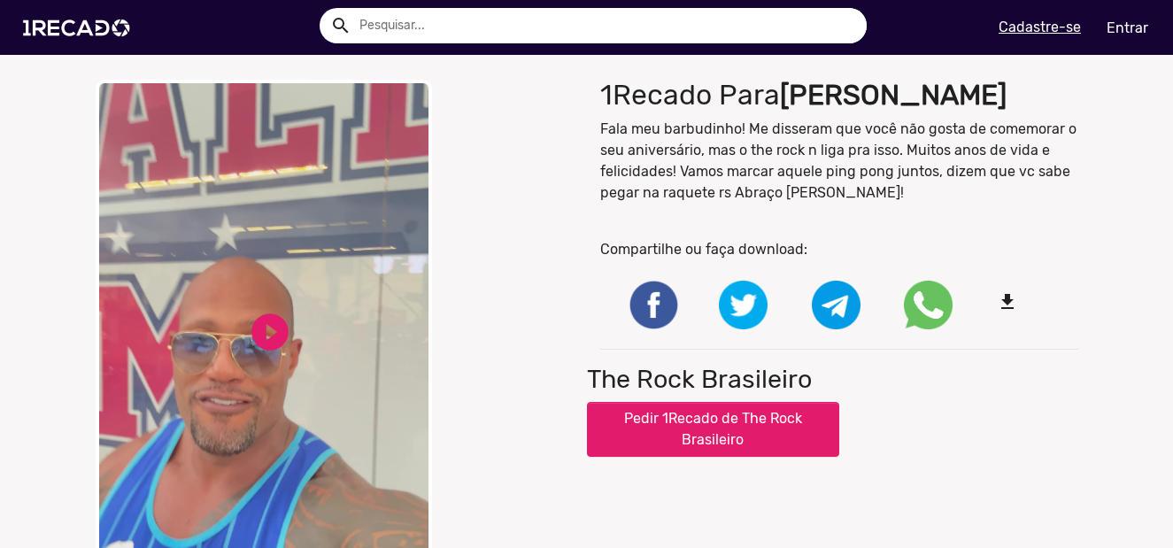
click at [154, 317] on video "Your browser does not support HTML5 video." at bounding box center [264, 345] width 336 height 531
drag, startPoint x: 461, startPoint y: 264, endPoint x: 384, endPoint y: 253, distance: 77.7
click at [462, 264] on div "close Your browser does not support HTML5 video. pause_circle pause_circle" at bounding box center [335, 345] width 478 height 531
click at [261, 318] on link "pause_circle" at bounding box center [270, 332] width 44 height 44
click at [390, 269] on video "Your browser does not support HTML5 video." at bounding box center [264, 345] width 336 height 531
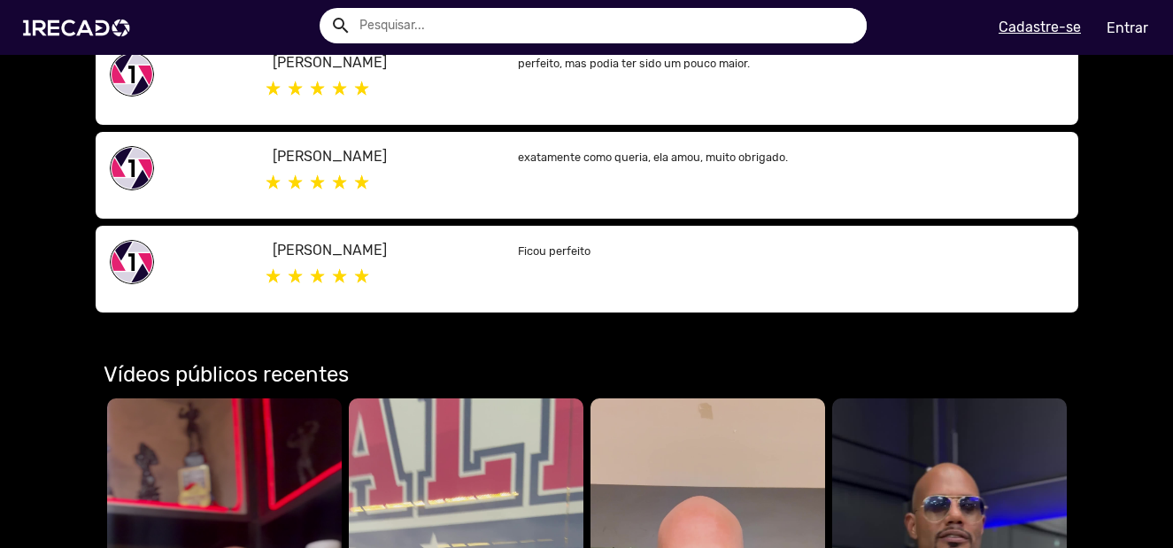
scroll to position [885, 0]
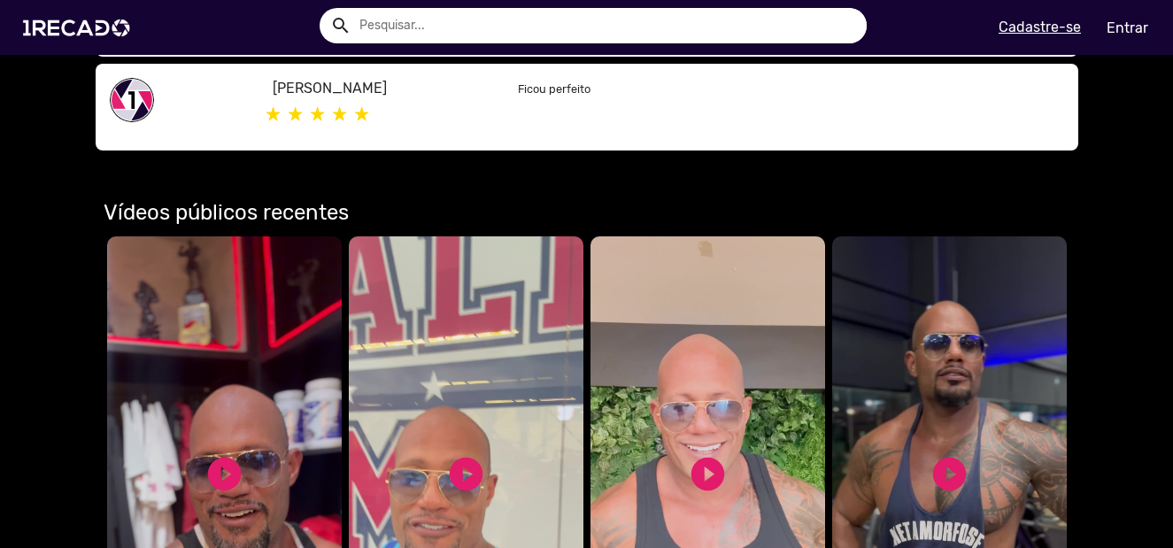
click at [249, 375] on video "Seu navegador não reproduz vídeo em HTML5" at bounding box center [224, 479] width 235 height 487
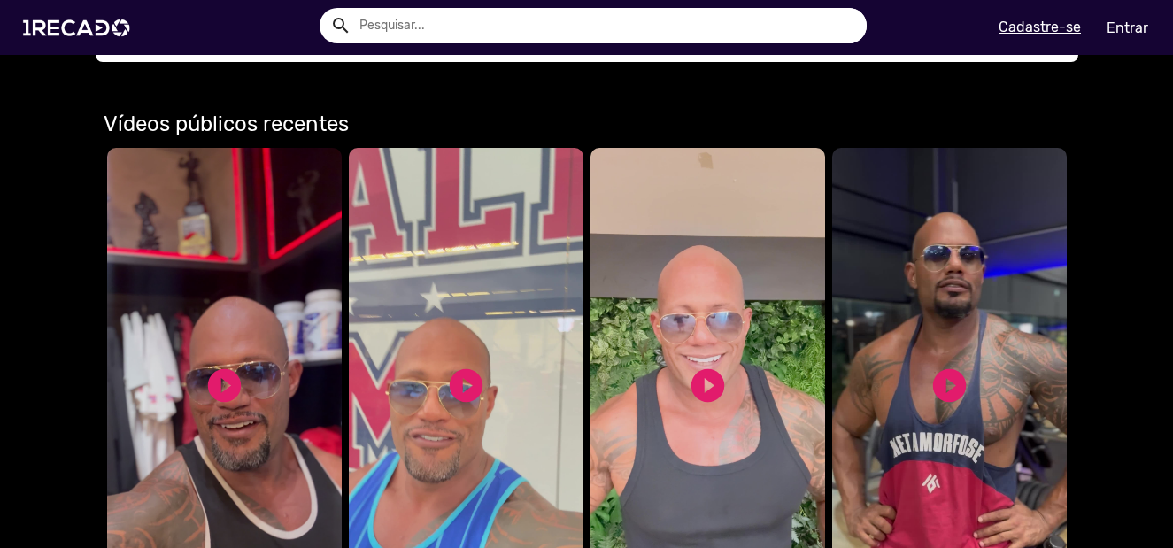
scroll to position [1239, 0]
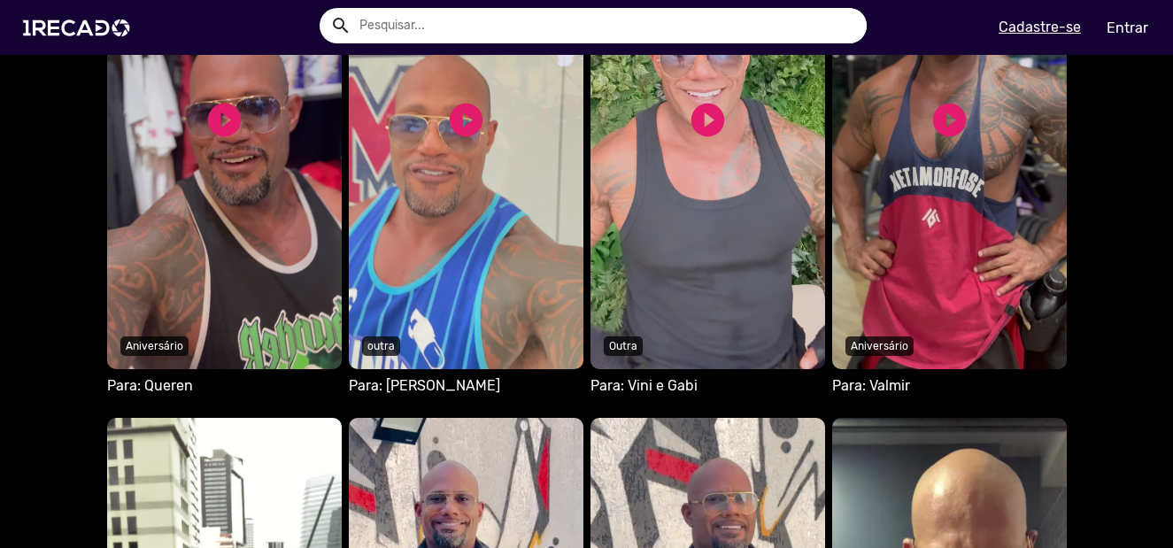
click at [946, 206] on video "Seu navegador não reproduz vídeo em HTML5" at bounding box center [949, 125] width 235 height 487
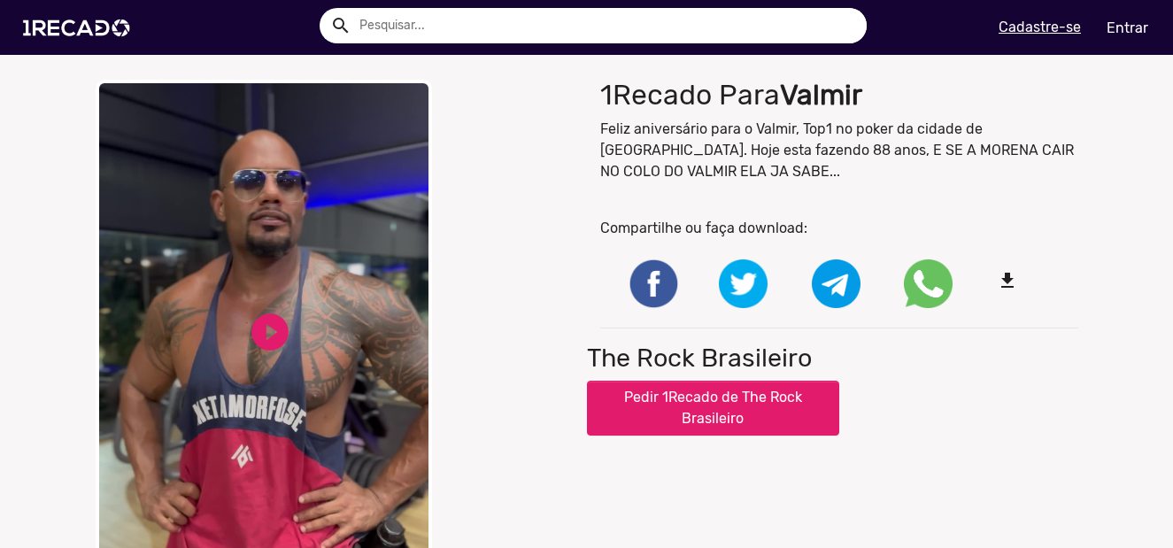
click at [204, 283] on video "Your browser does not support HTML5 video." at bounding box center [264, 345] width 336 height 531
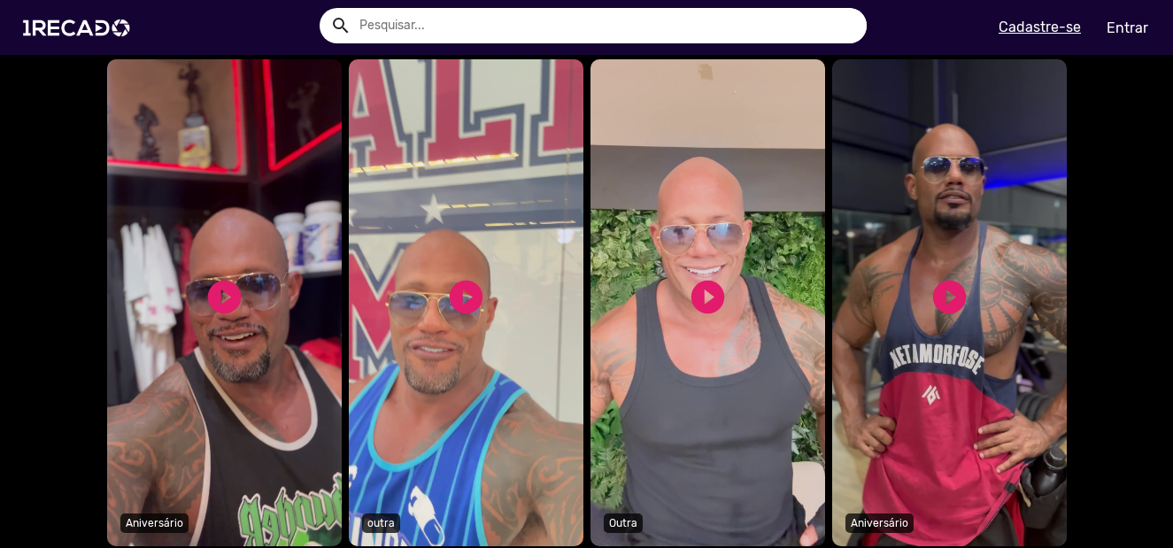
scroll to position [1328, 0]
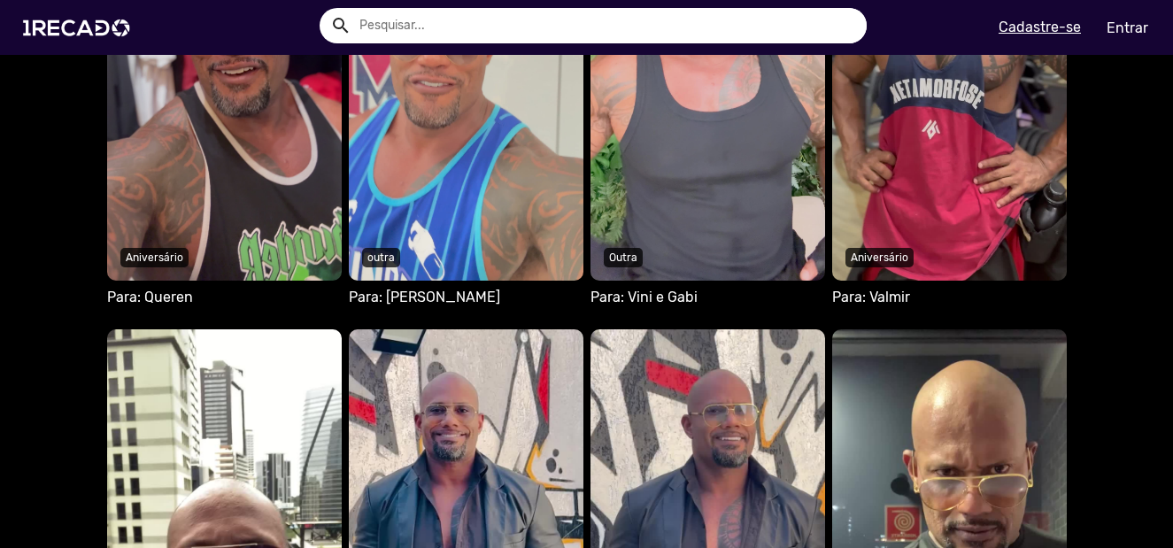
click at [205, 156] on video "Seu navegador não reproduz vídeo em HTML5" at bounding box center [224, 37] width 235 height 487
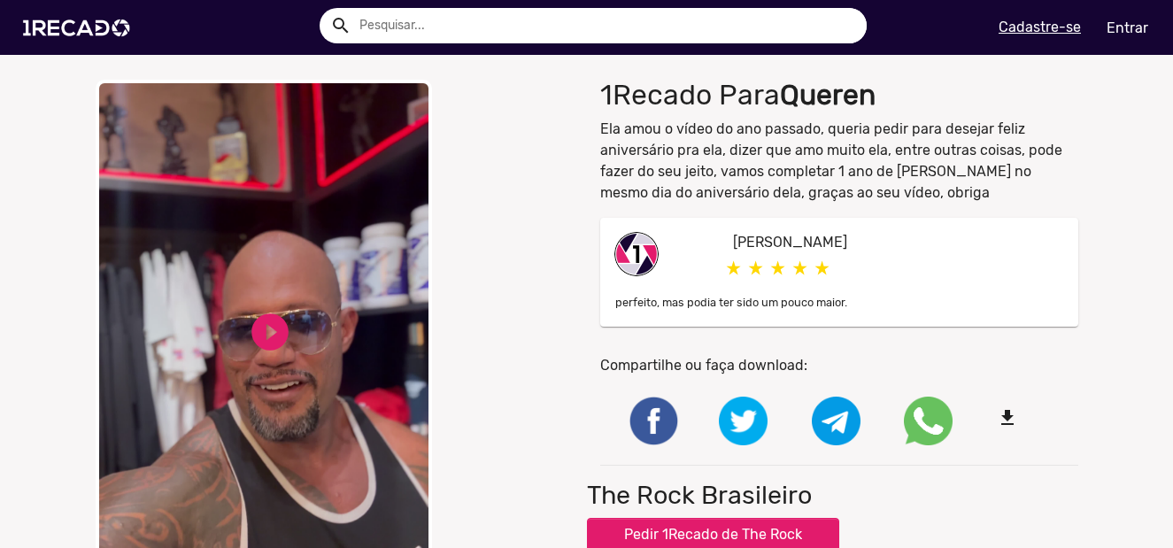
click at [272, 289] on video "Your browser does not support HTML5 video." at bounding box center [264, 345] width 336 height 531
